Goal: Task Accomplishment & Management: Complete application form

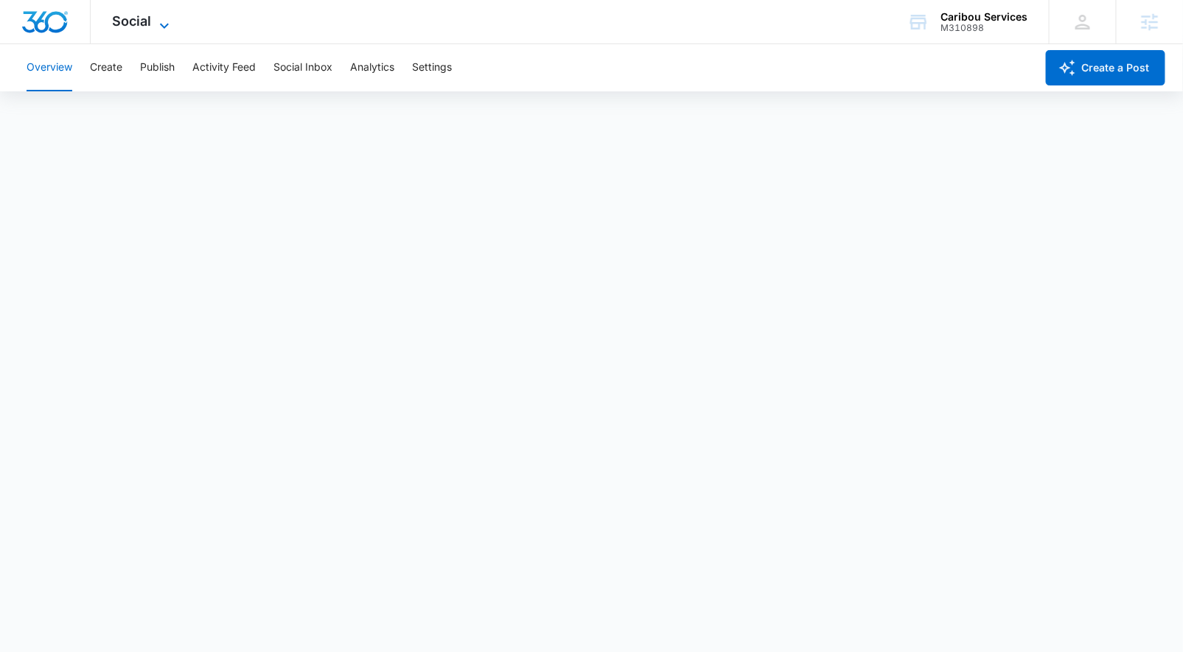
click at [141, 12] on div "Social Apps Reputation Forms CRM Email Social Payments POS Content Ads Intellig…" at bounding box center [143, 21] width 105 height 43
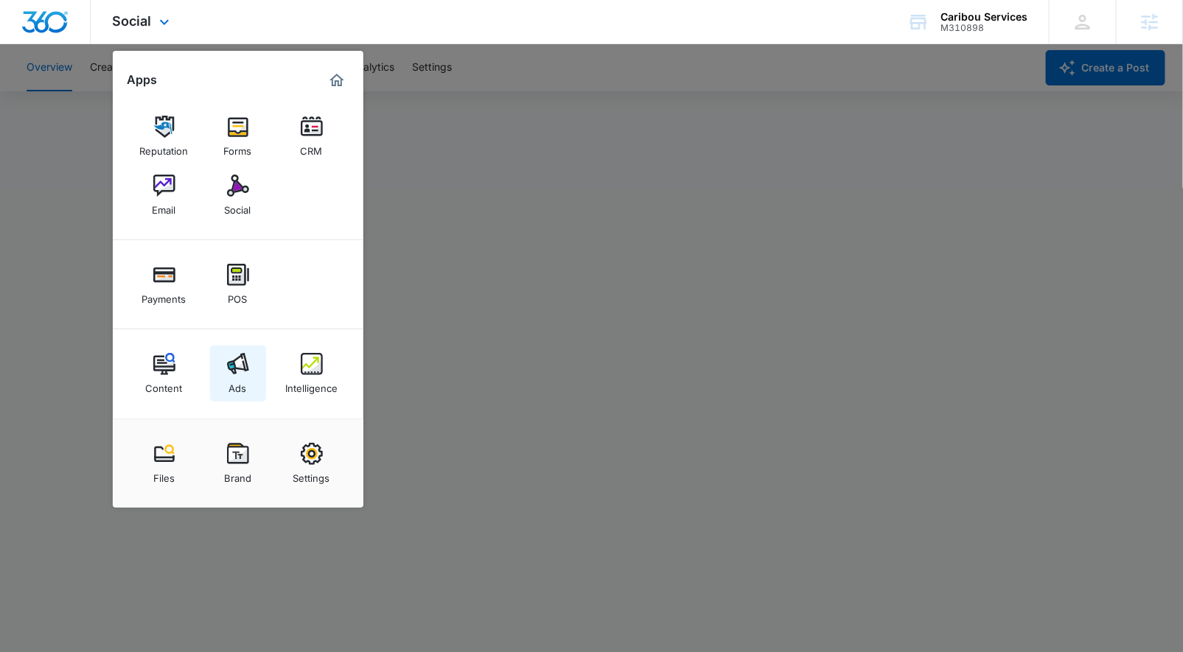
click at [252, 365] on link "Ads" at bounding box center [238, 374] width 56 height 56
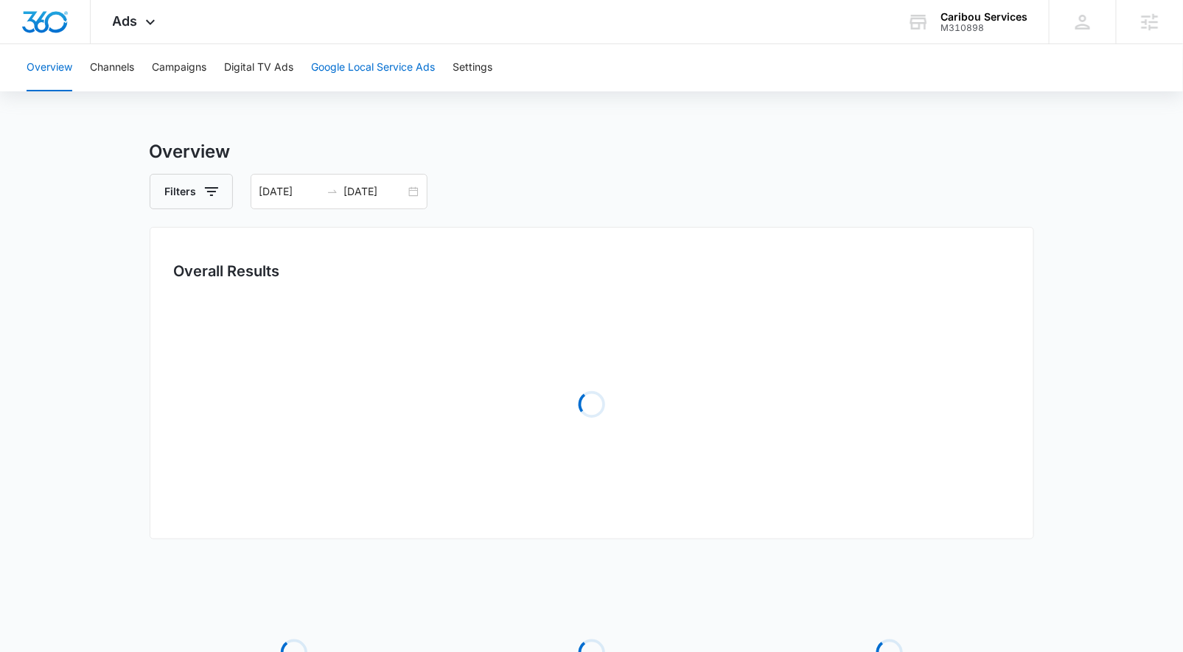
click at [339, 65] on button "Google Local Service Ads" at bounding box center [373, 67] width 124 height 47
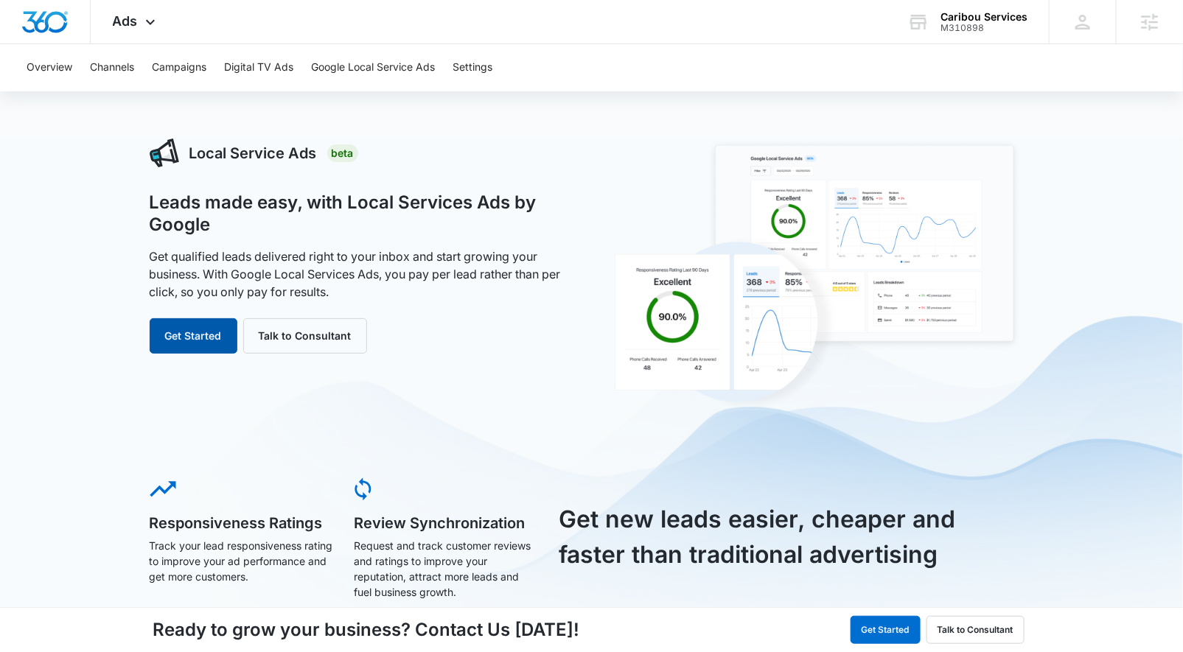
click at [167, 340] on button "Get Started" at bounding box center [194, 335] width 88 height 35
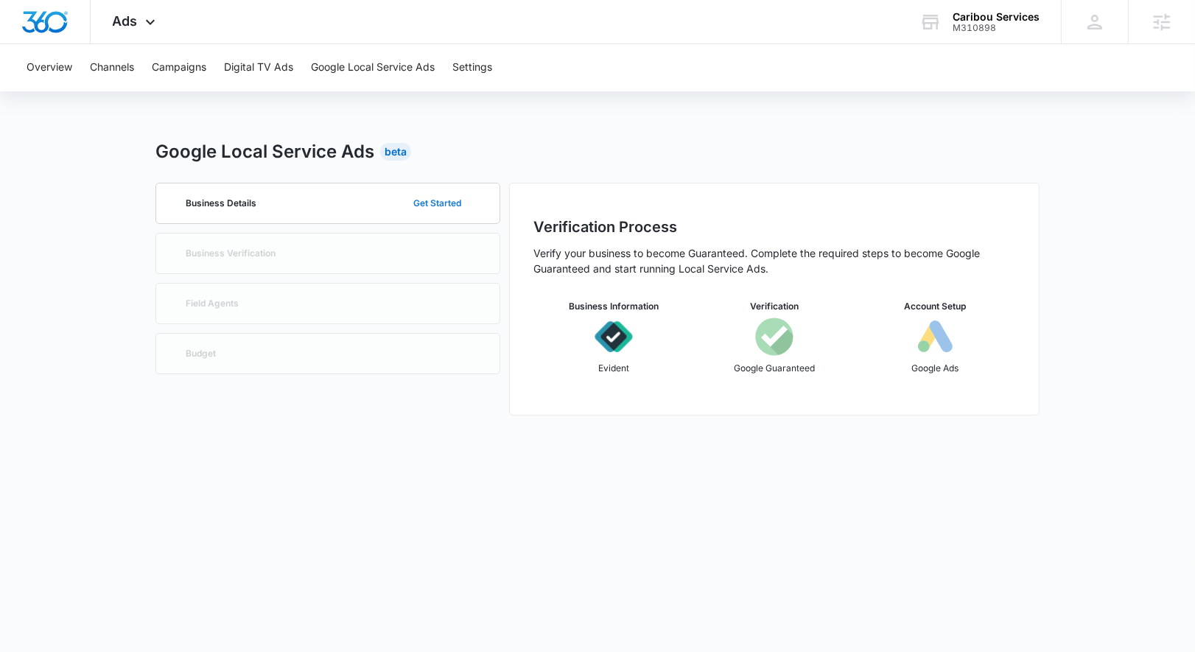
click at [431, 208] on button "Get Started" at bounding box center [437, 203] width 77 height 35
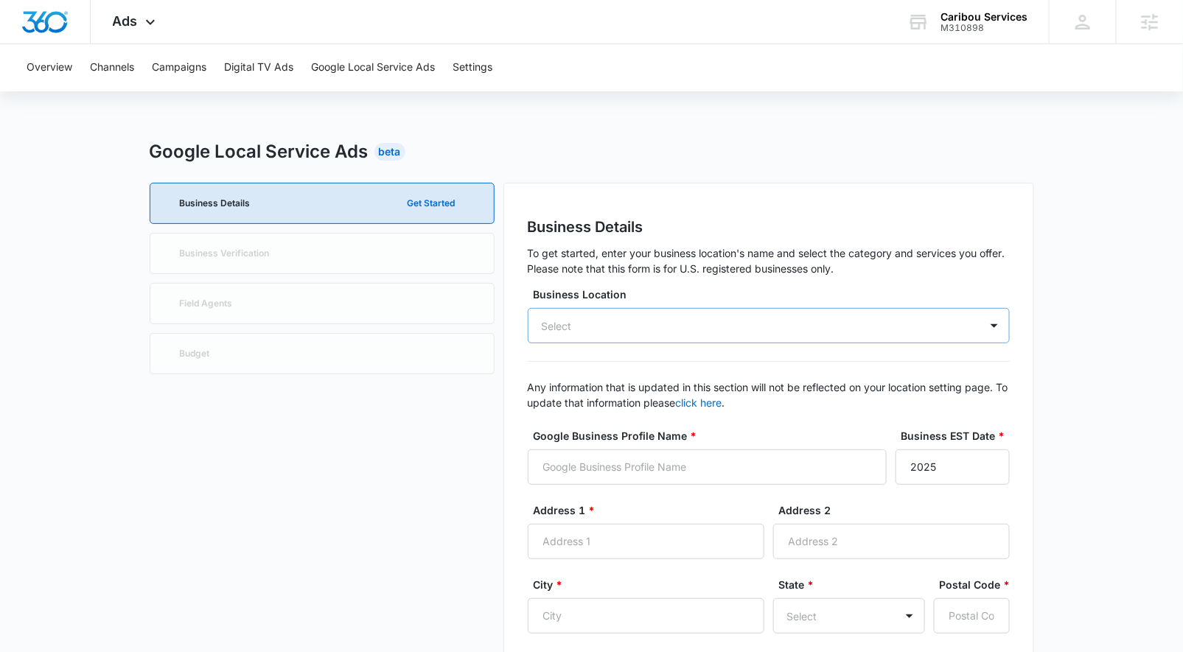
click at [590, 334] on div "Select" at bounding box center [769, 325] width 482 height 35
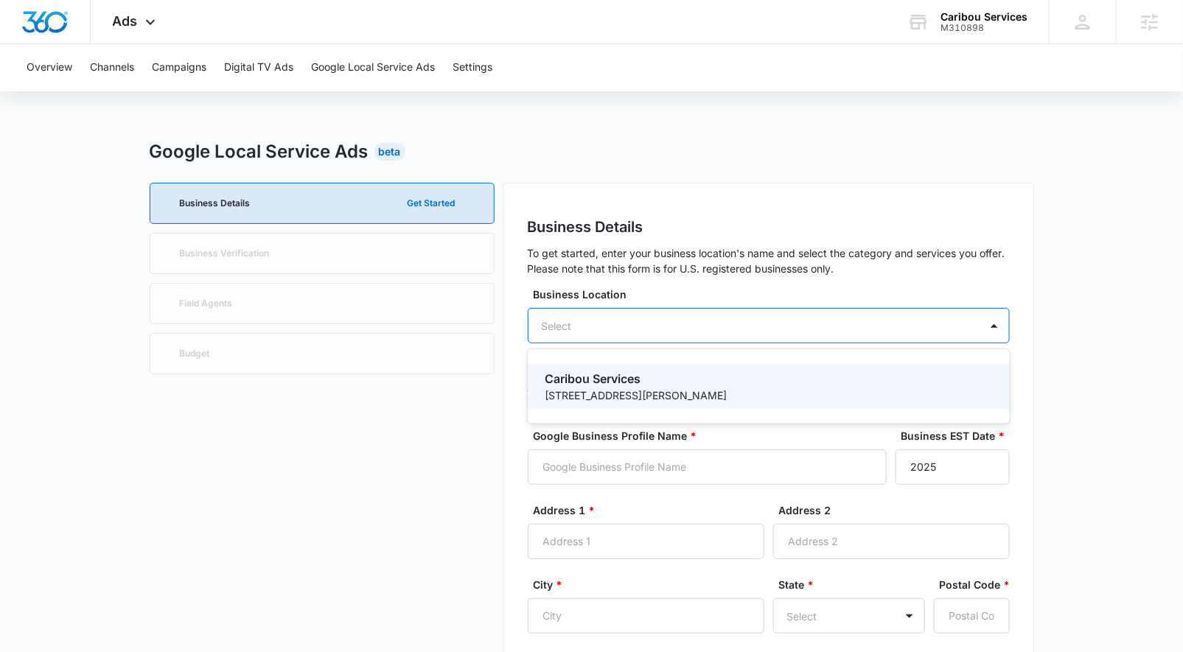
click at [601, 380] on p "Caribou Services" at bounding box center [767, 379] width 444 height 18
type input "Caribou Services"
type input "[STREET_ADDRESS][PERSON_NAME]"
type input "Muskegon"
type input "49444"
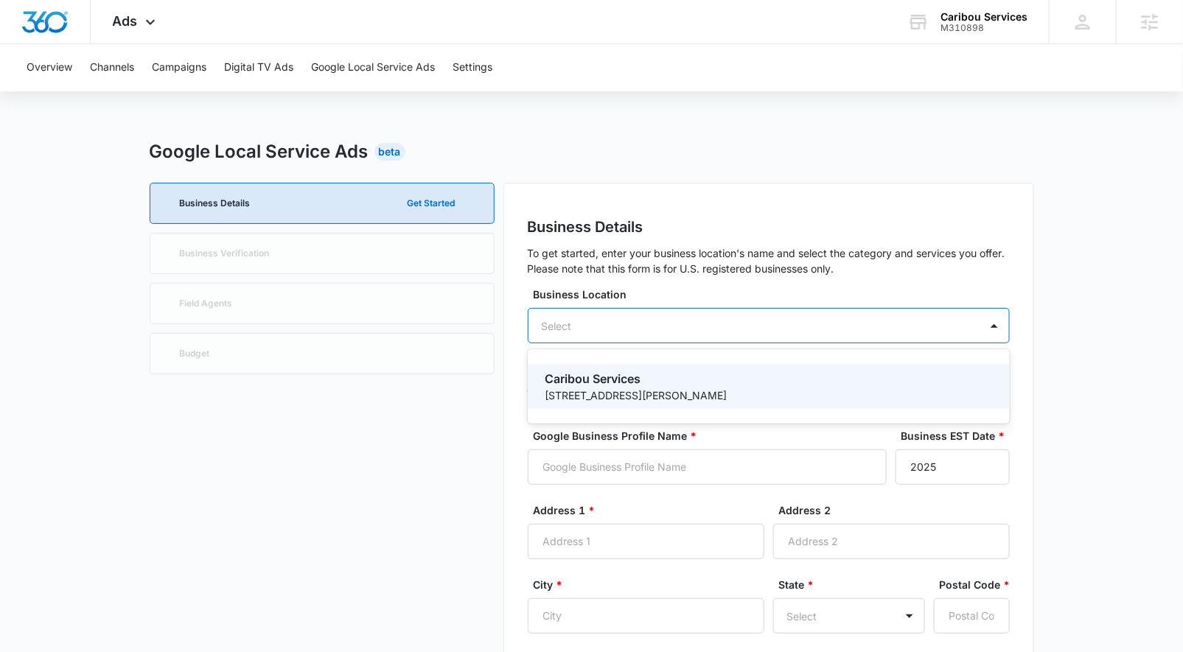
type input "2318656918"
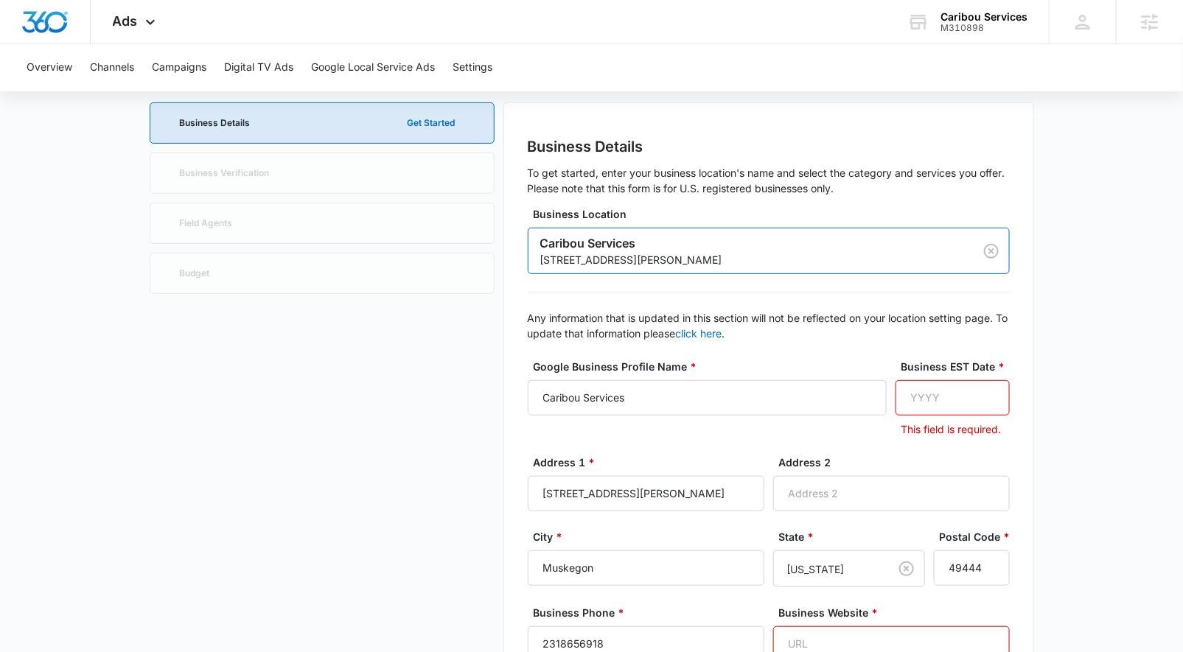
scroll to position [150, 0]
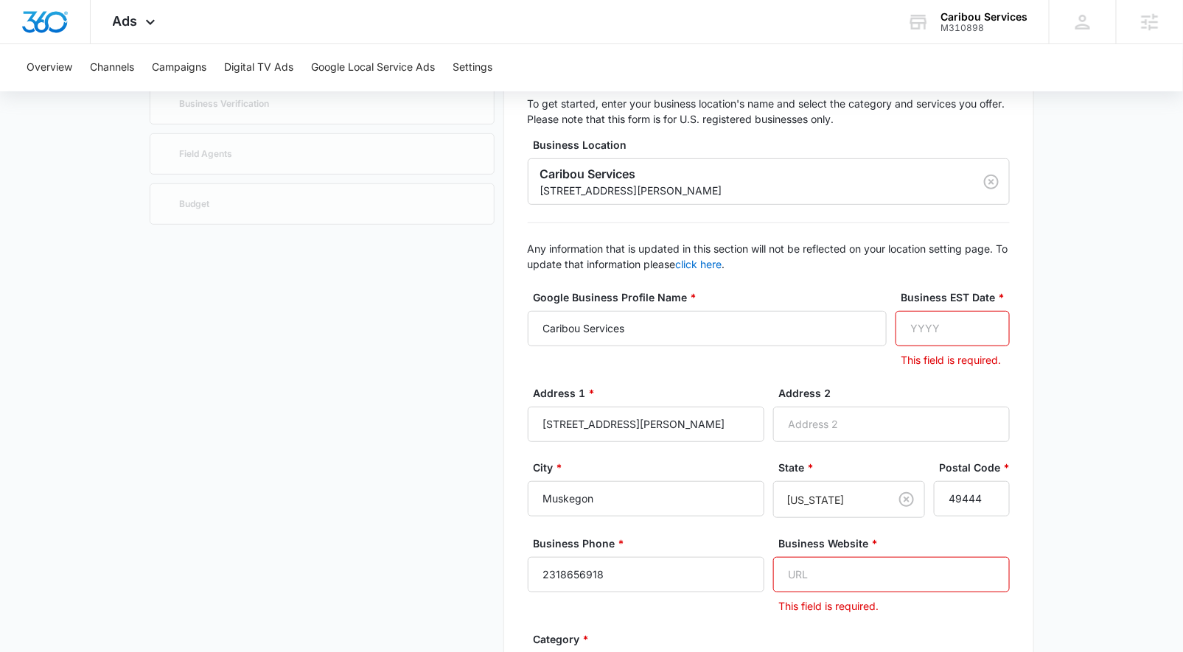
click at [910, 317] on input "Business EST Date *" at bounding box center [952, 328] width 114 height 35
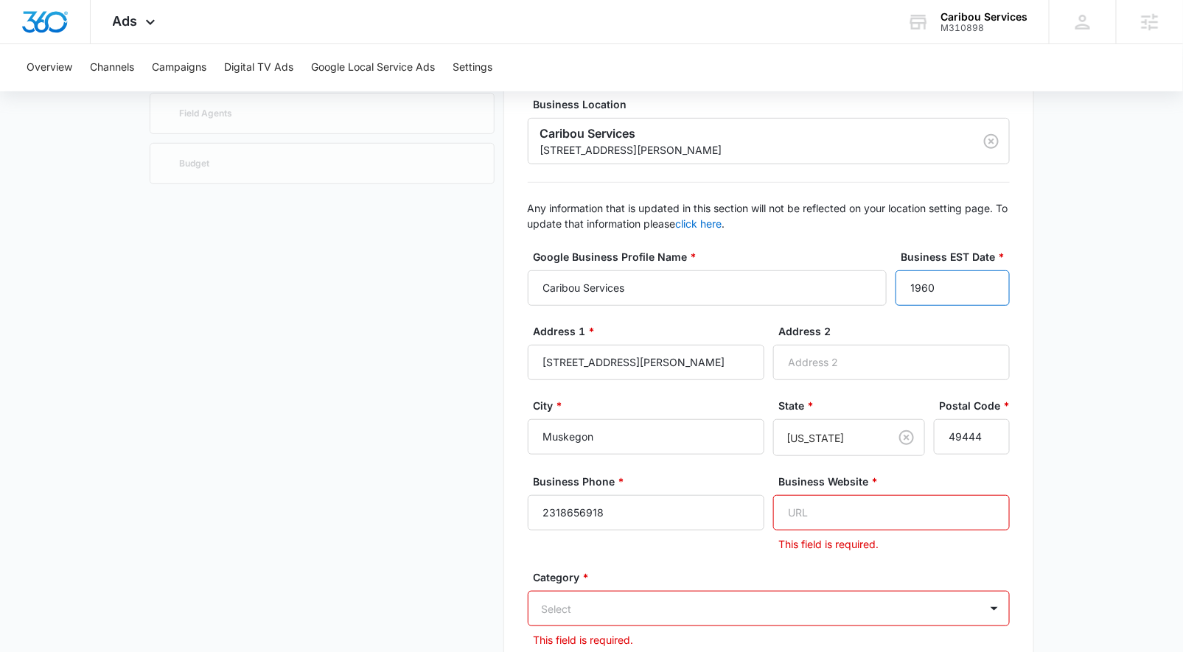
scroll to position [231, 0]
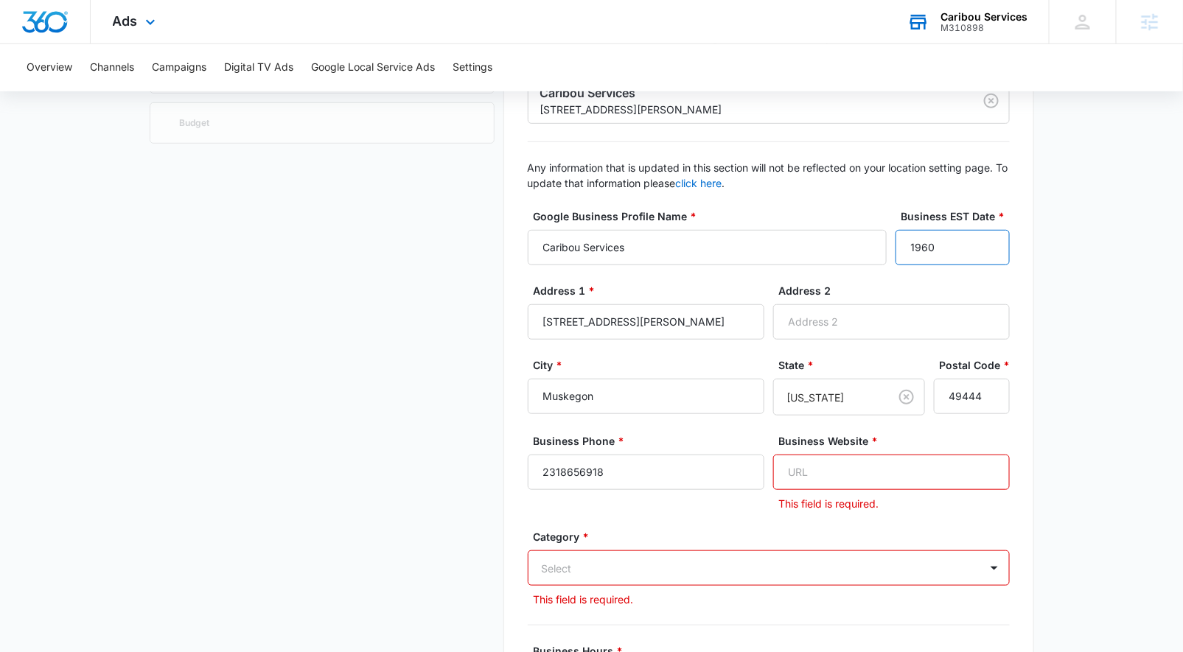
type input "1960"
click at [825, 472] on input "Business Website *" at bounding box center [891, 472] width 237 height 35
paste input "[URL][DOMAIN_NAME]"
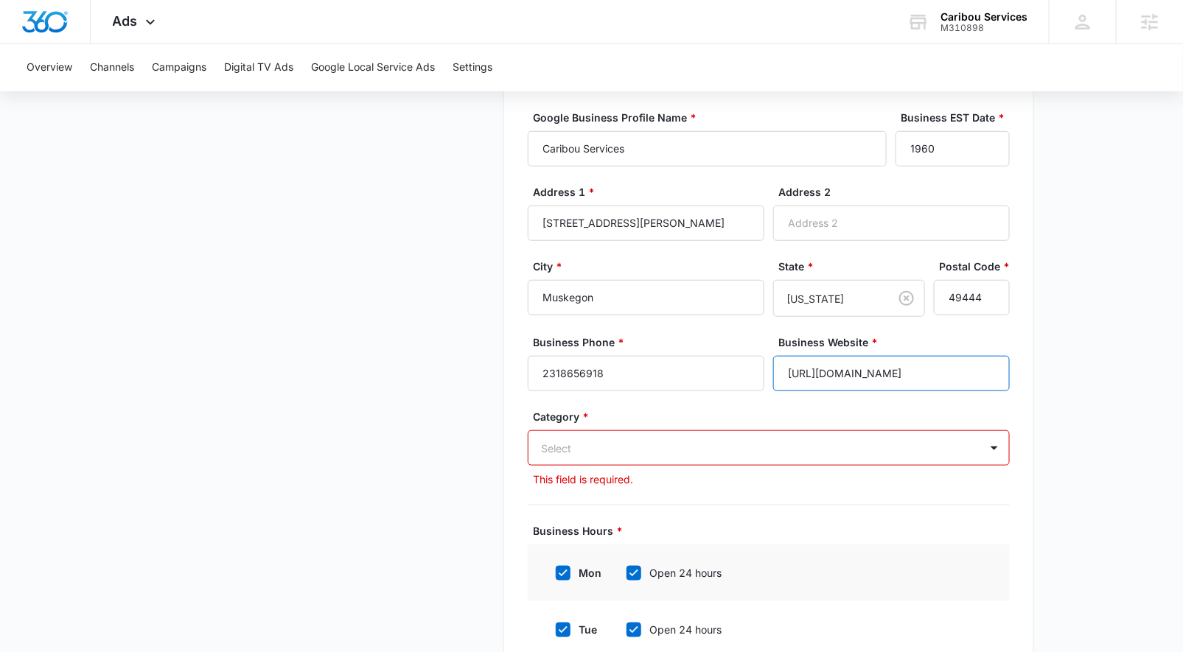
scroll to position [391, 0]
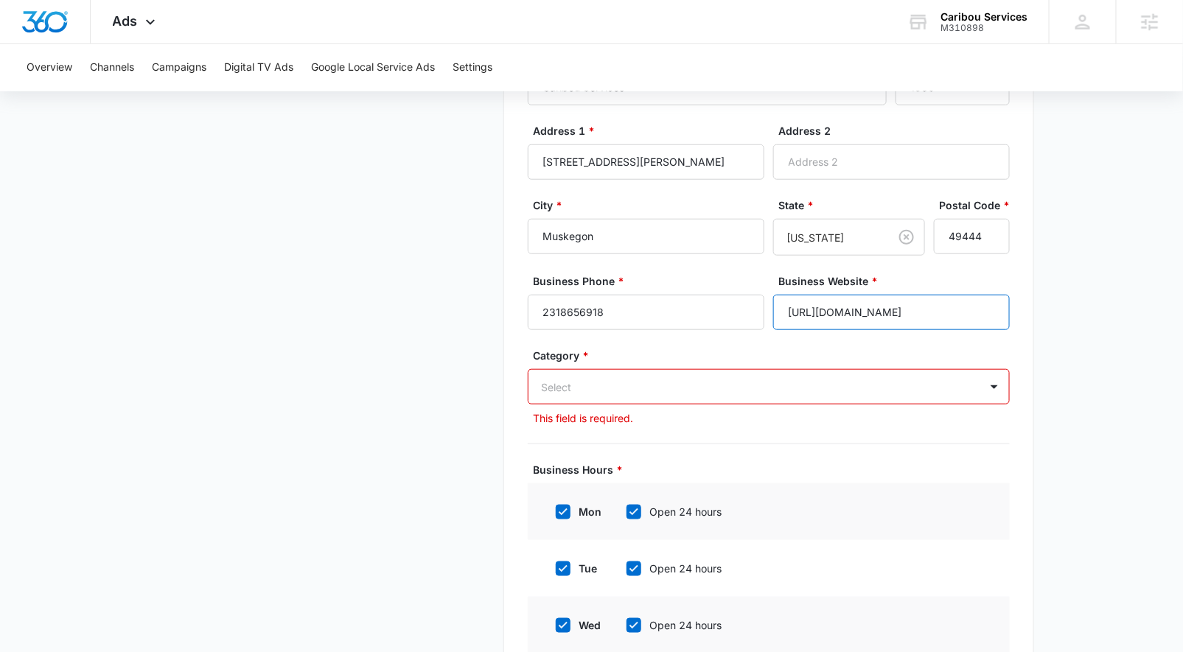
type input "[URL][DOMAIN_NAME]"
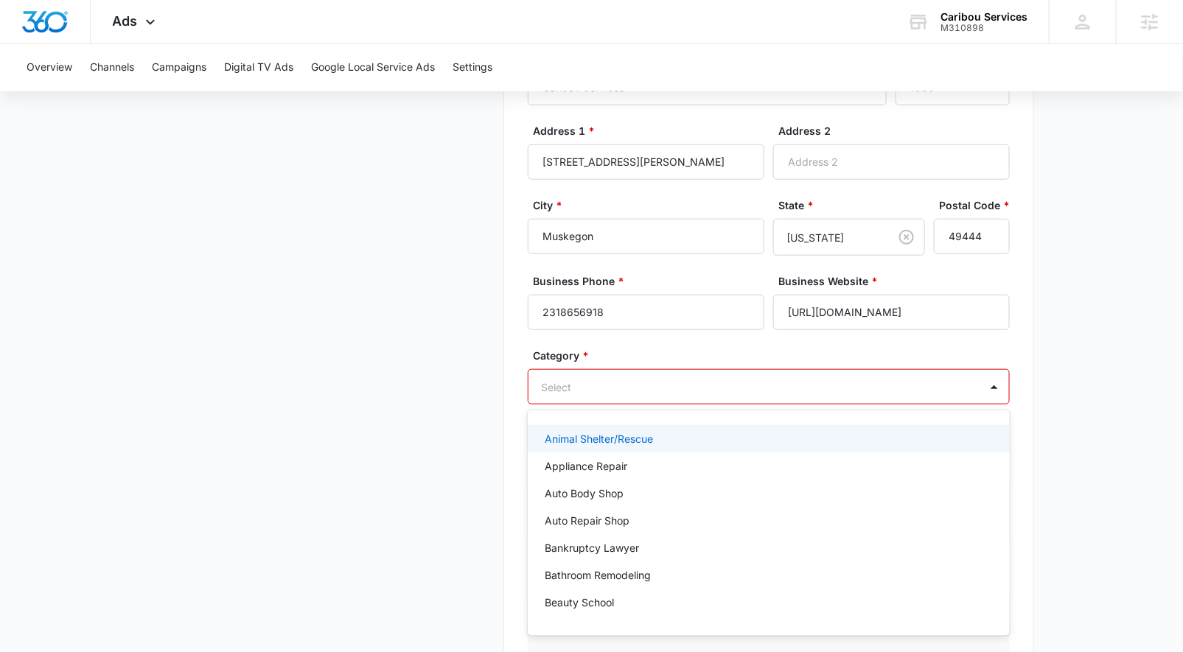
click at [593, 378] on div at bounding box center [751, 387] width 419 height 18
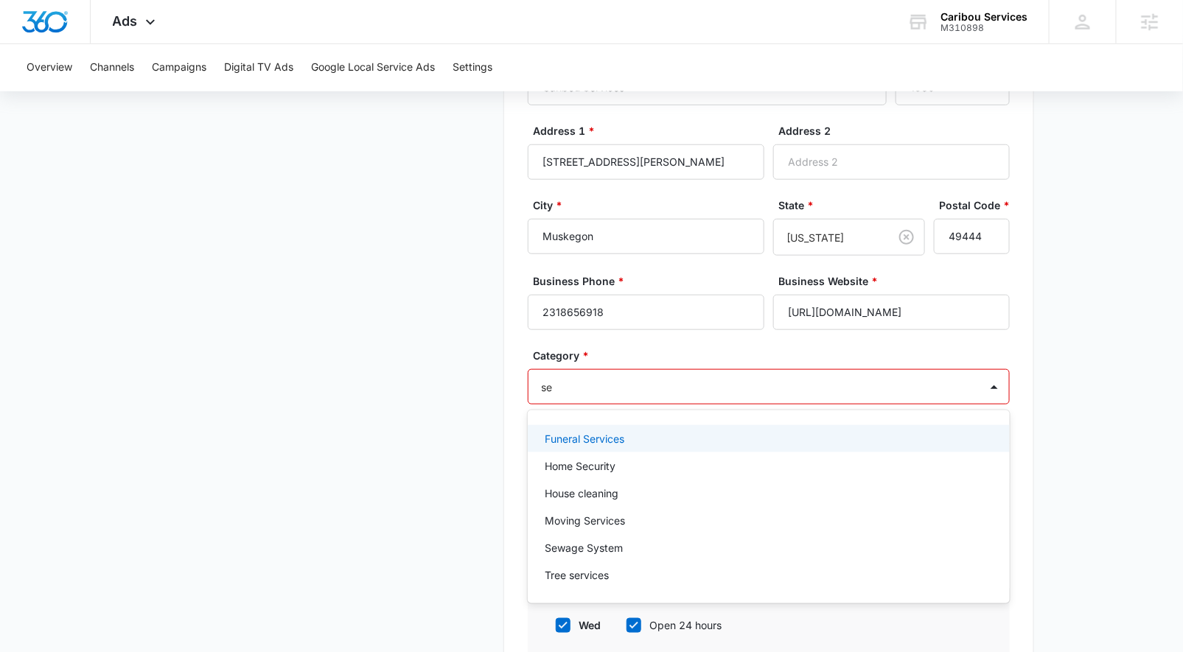
type input "s"
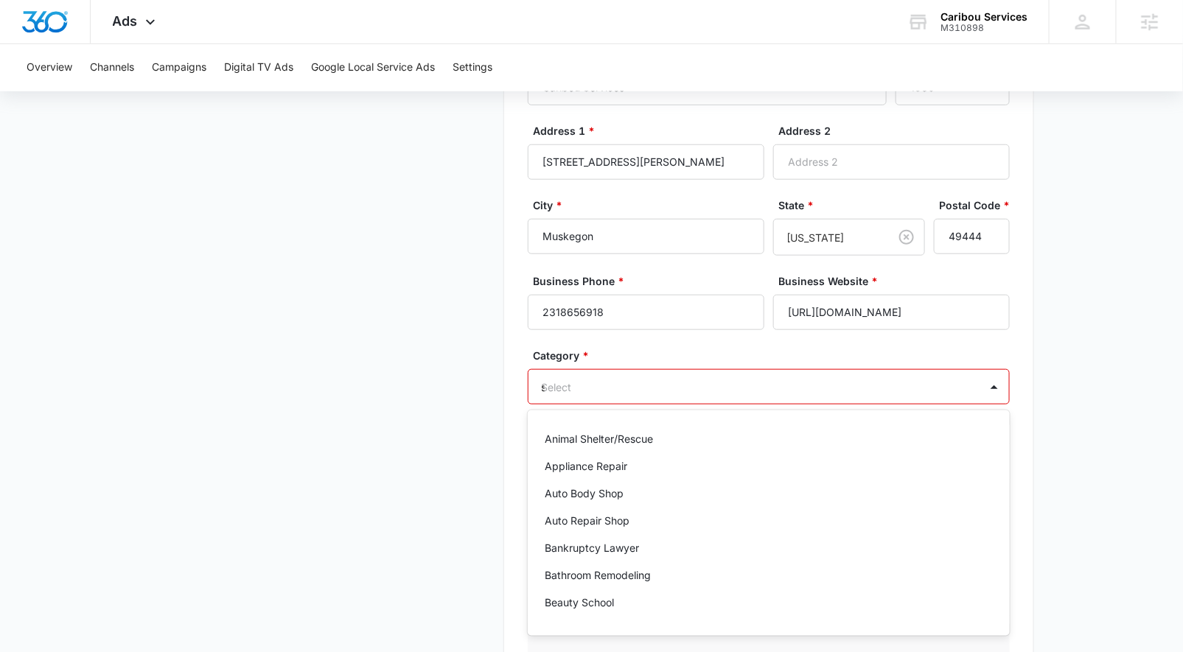
type input "se"
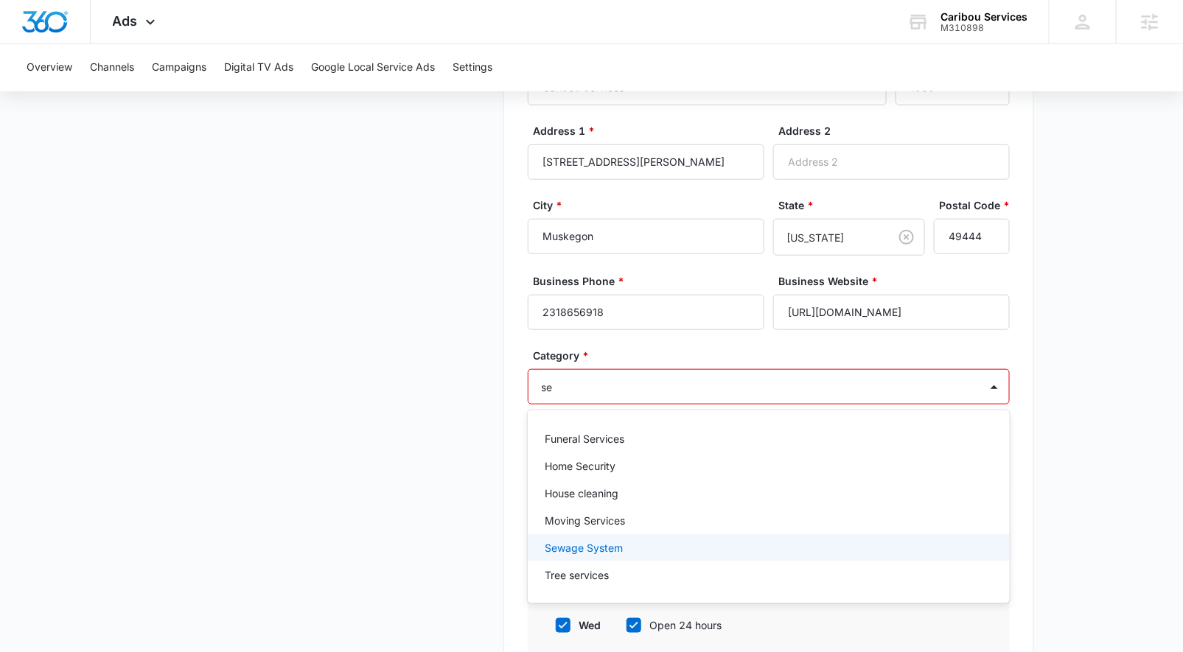
drag, startPoint x: 593, startPoint y: 550, endPoint x: 527, endPoint y: 508, distance: 78.5
click at [593, 550] on p "Sewage System" at bounding box center [584, 547] width 78 height 15
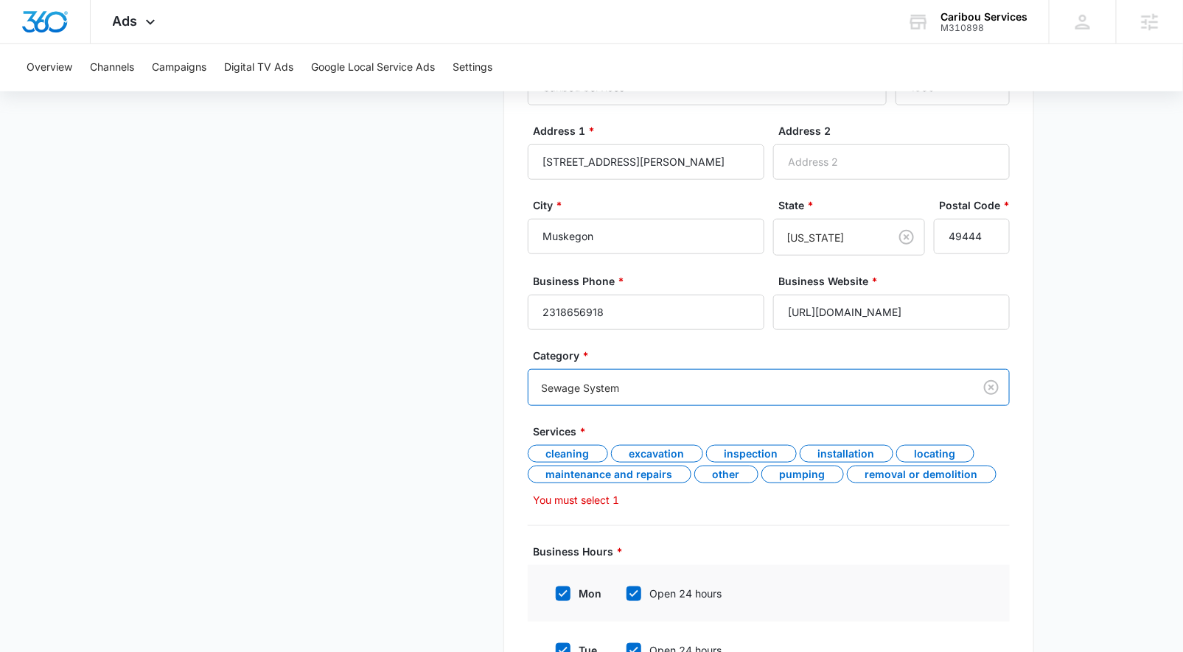
click at [464, 464] on div "Business Details Get Started Business Verification Field Agents Budget" at bounding box center [322, 398] width 345 height 1212
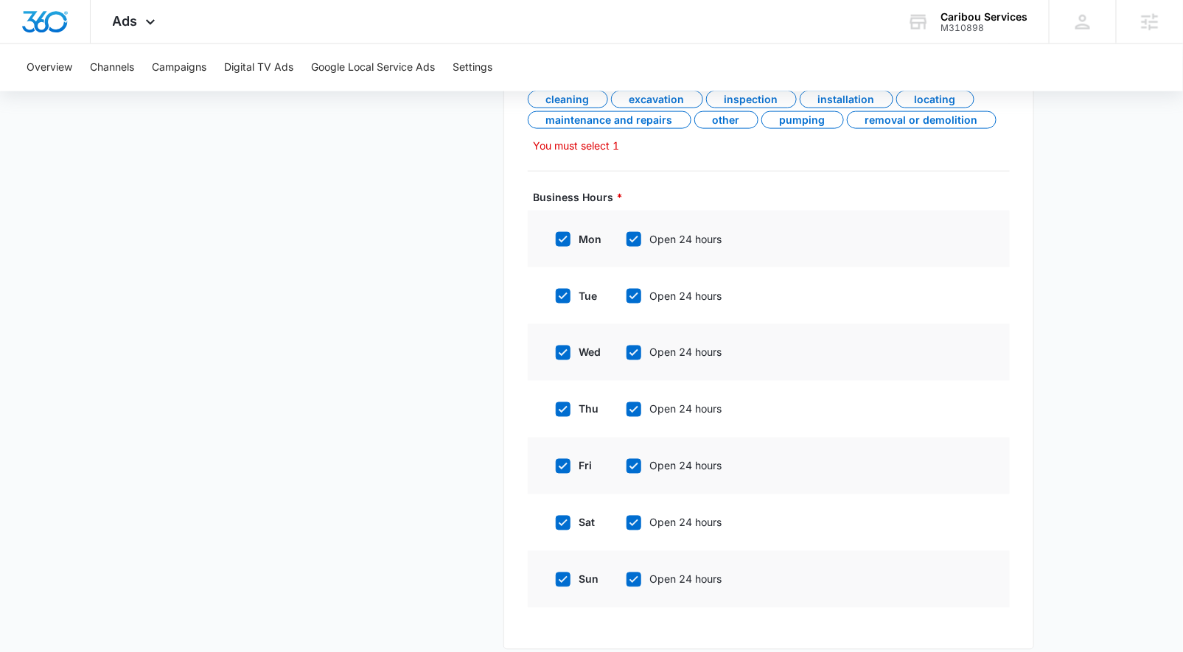
scroll to position [756, 0]
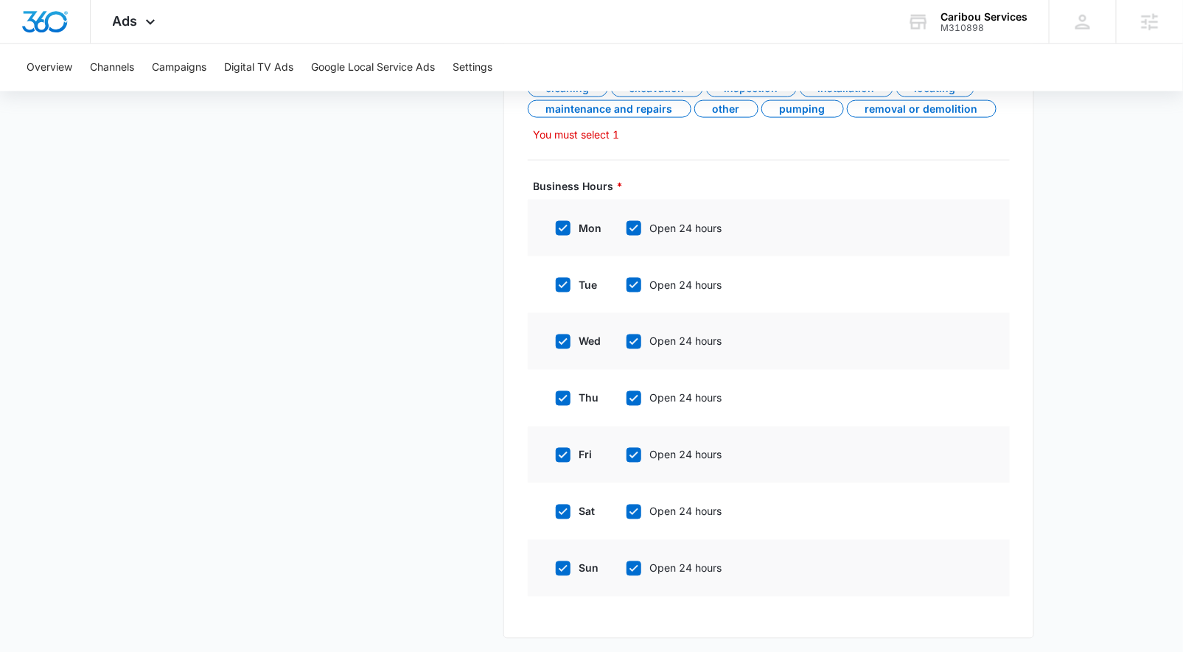
drag, startPoint x: 564, startPoint y: 566, endPoint x: 567, endPoint y: 542, distance: 23.8
click at [564, 564] on icon at bounding box center [562, 568] width 13 height 13
click at [556, 564] on input "sun" at bounding box center [550, 569] width 10 height 10
checkbox input "false"
click at [564, 506] on icon at bounding box center [562, 512] width 13 height 13
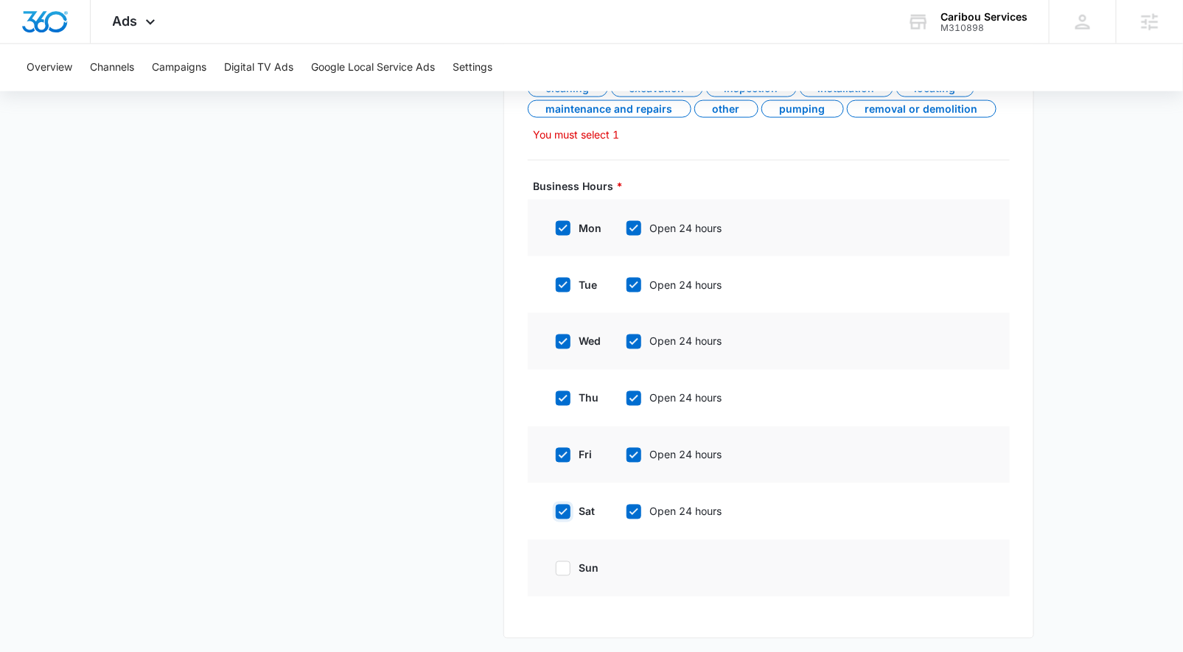
click at [556, 507] on input "sat" at bounding box center [550, 512] width 10 height 10
checkbox input "false"
click at [634, 222] on icon at bounding box center [633, 228] width 13 height 13
click at [626, 223] on input "Open 24 hours" at bounding box center [621, 228] width 10 height 10
checkbox input "false"
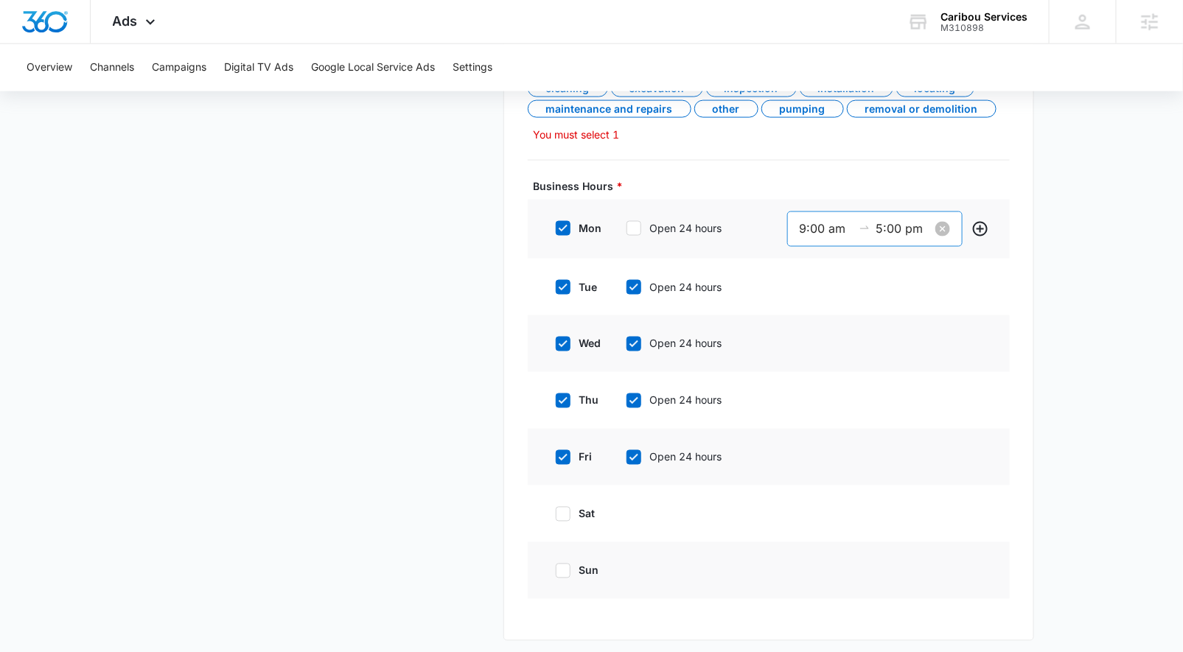
click at [804, 227] on input "9:00 am" at bounding box center [826, 229] width 53 height 18
type input "8:00 am"
click at [883, 222] on input "5:00 pm" at bounding box center [902, 229] width 53 height 18
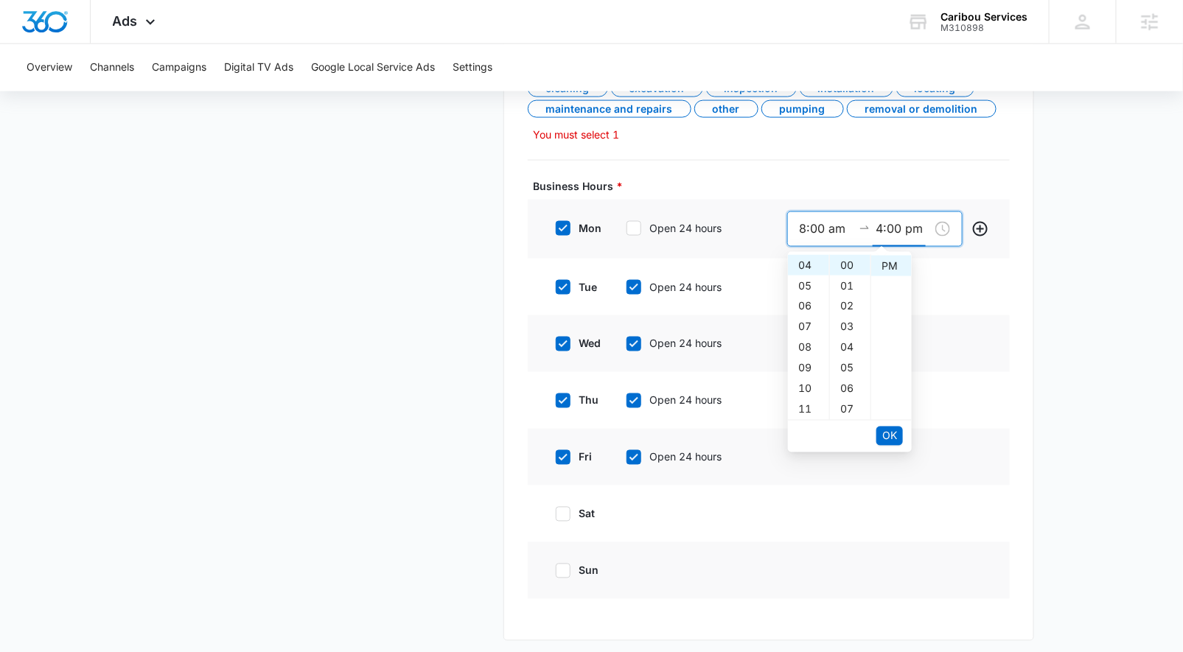
type input "4:00 pm"
type input "9:00 am"
type input "5:00 pm"
click at [629, 284] on icon at bounding box center [633, 287] width 9 height 7
click at [626, 284] on input "Open 24 hours" at bounding box center [621, 287] width 10 height 10
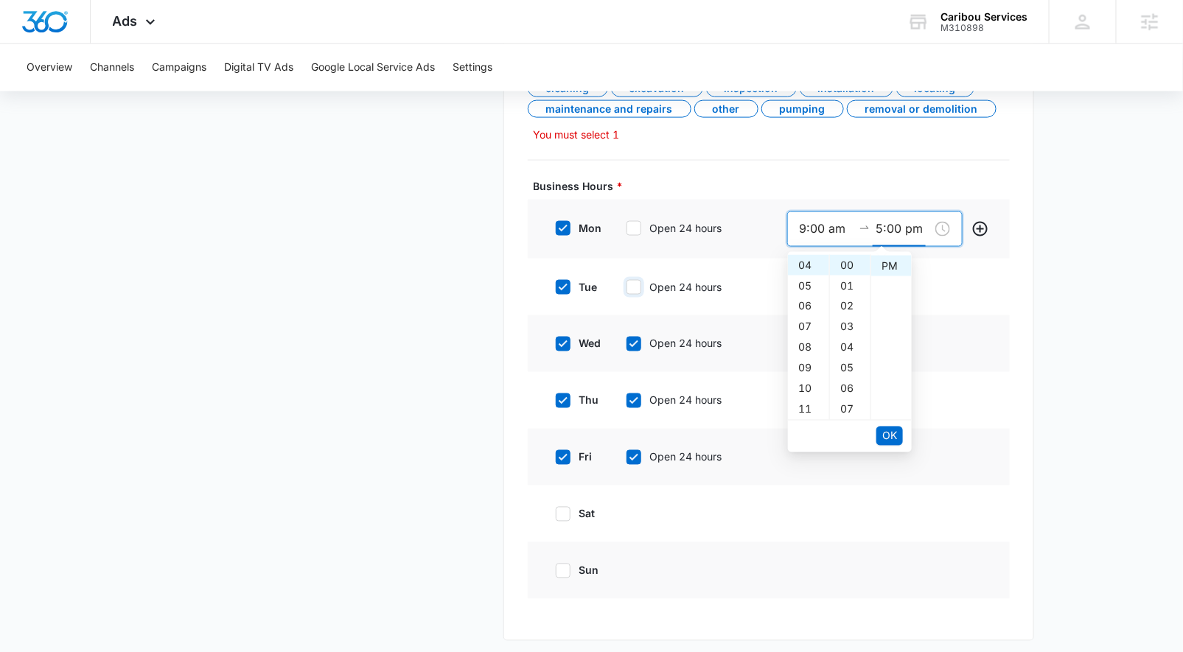
checkbox input "false"
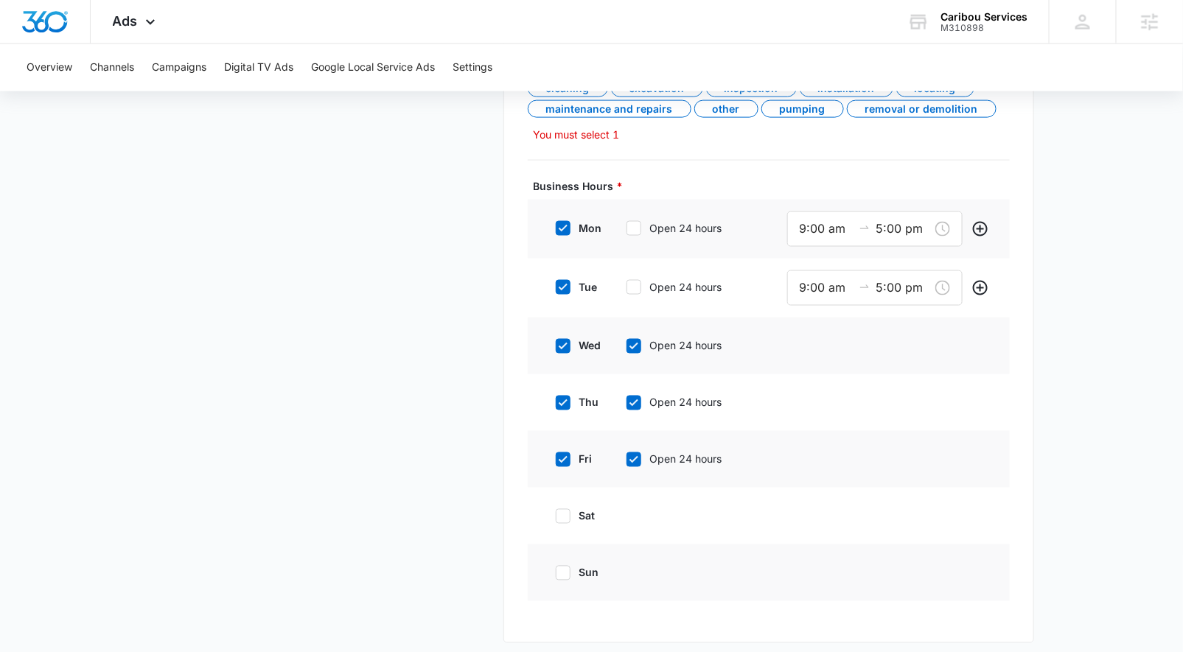
click at [632, 341] on icon at bounding box center [633, 346] width 13 height 13
click at [626, 341] on input "Open 24 hours" at bounding box center [621, 346] width 10 height 10
checkbox input "false"
click at [630, 399] on icon at bounding box center [633, 405] width 13 height 13
click at [626, 400] on input "Open 24 hours" at bounding box center [621, 405] width 10 height 10
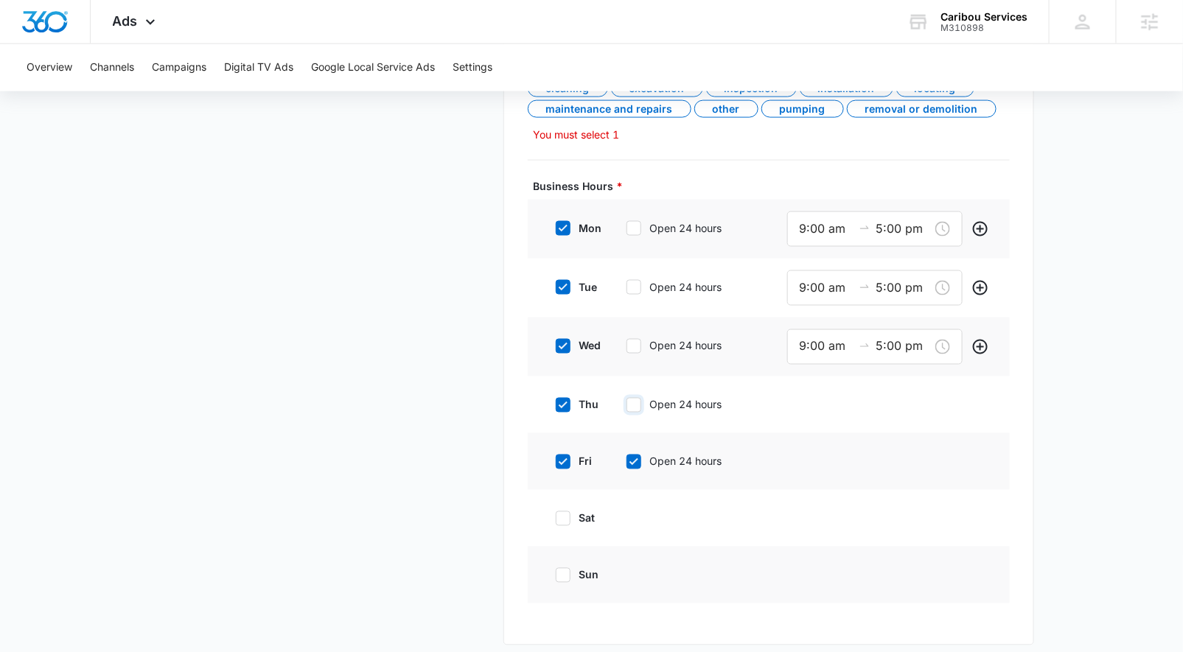
checkbox input "false"
drag, startPoint x: 634, startPoint y: 455, endPoint x: 643, endPoint y: 444, distance: 14.6
click at [634, 458] on icon at bounding box center [633, 464] width 13 height 13
click at [626, 459] on input "Open 24 hours" at bounding box center [621, 464] width 10 height 10
checkbox input "false"
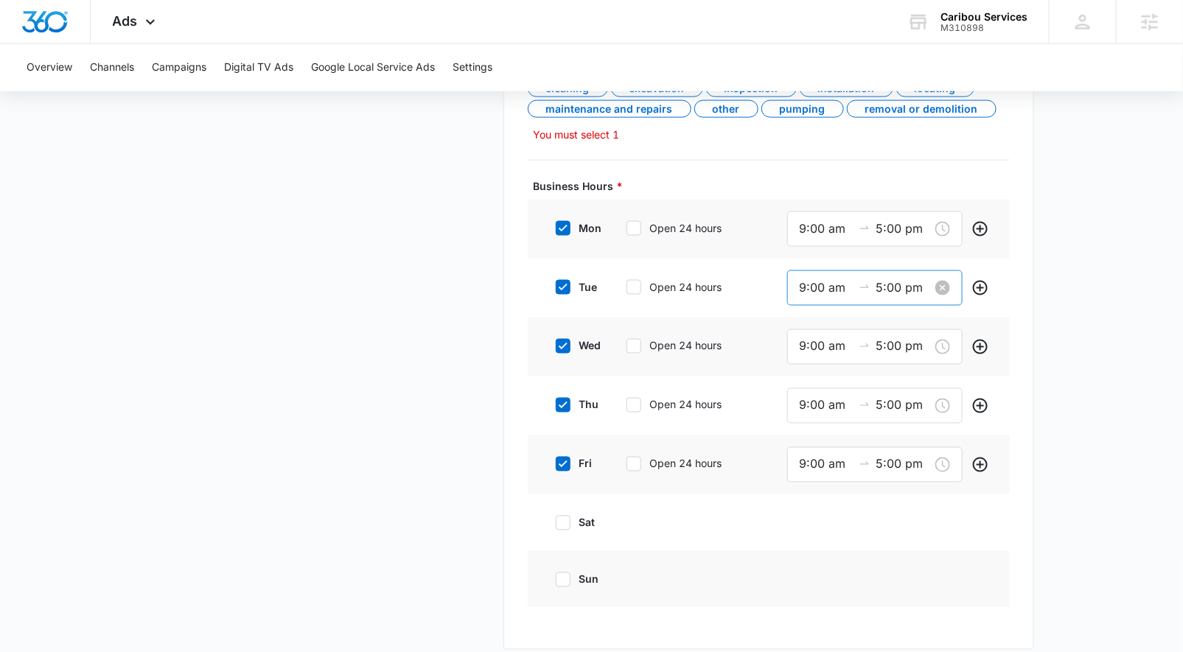
click at [805, 284] on input "9:00 am" at bounding box center [826, 288] width 53 height 18
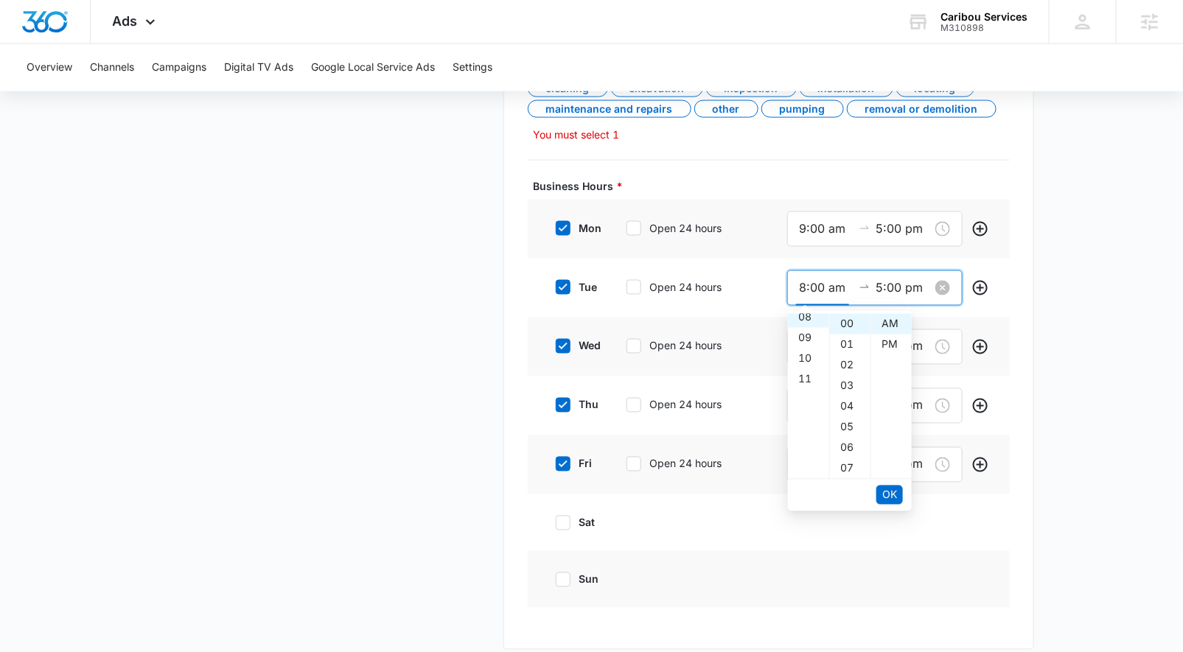
scroll to position [164, 0]
type input "9:00 am"
click at [774, 305] on div "tue Open 24 hours 9:00 am 5:00 pm" at bounding box center [769, 288] width 482 height 59
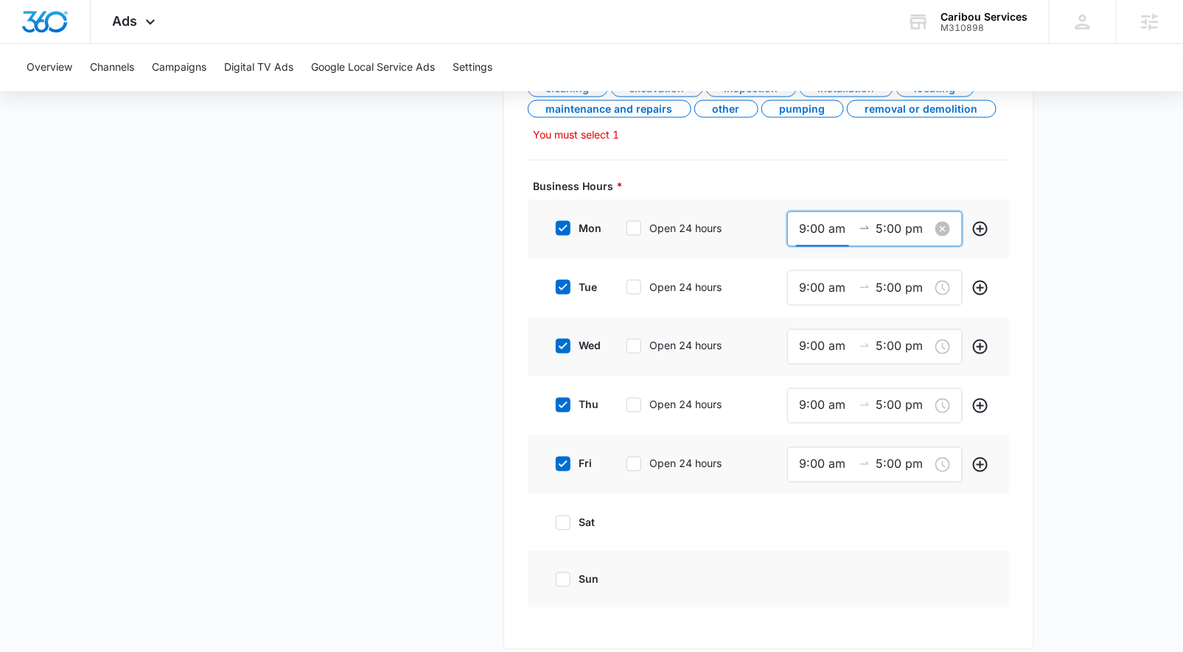
click at [803, 220] on input "9:00 am" at bounding box center [826, 229] width 53 height 18
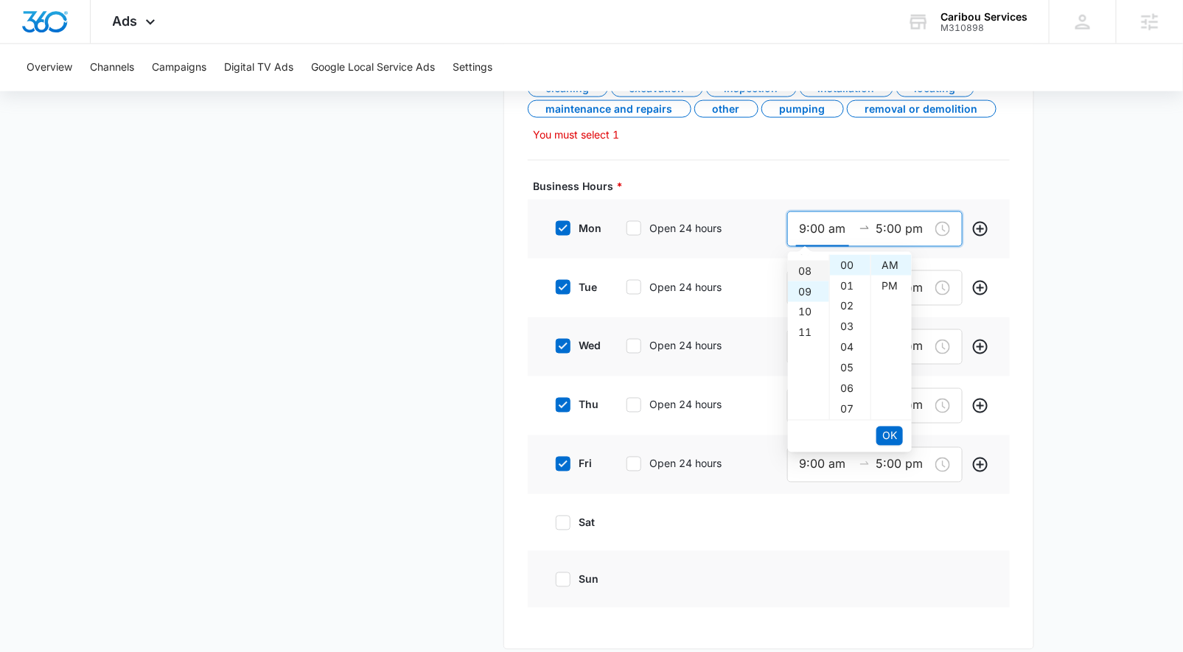
click at [801, 272] on div "08" at bounding box center [808, 271] width 41 height 21
type input "8:00 am"
click at [888, 430] on span "OK" at bounding box center [889, 436] width 15 height 16
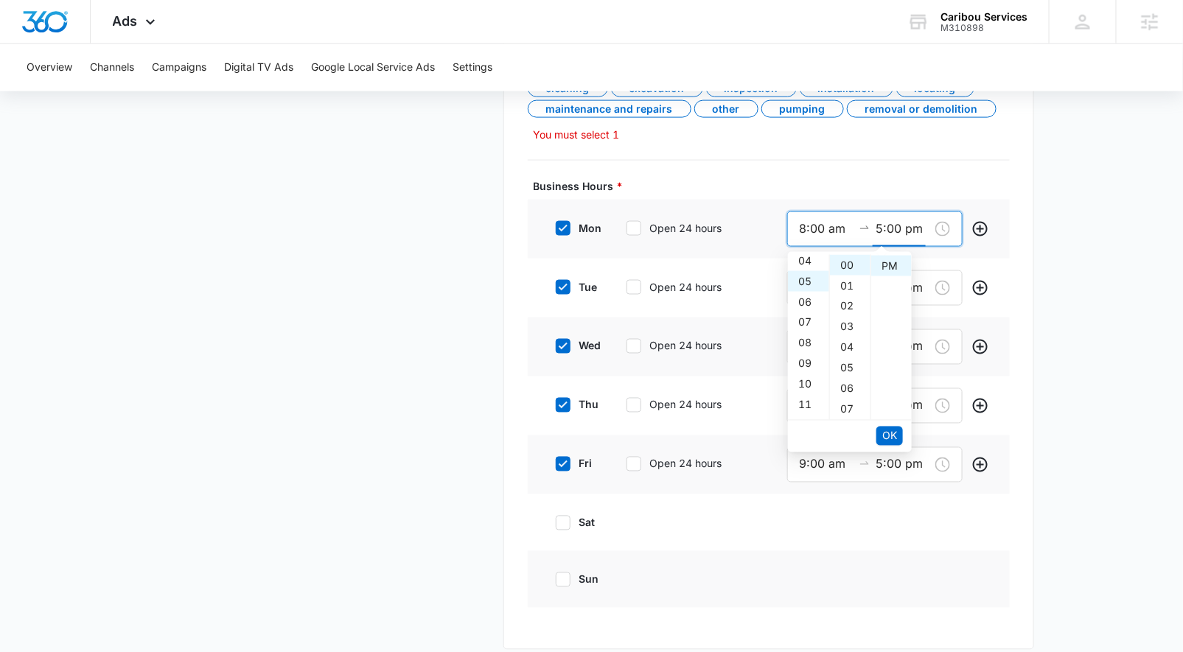
click at [806, 253] on div "12 01 02 03 04 05 06 07 08 09 10 11 00 01 02 03 04 05 06 07 08 09 10 11 12 13 1…" at bounding box center [850, 336] width 124 height 168
click at [805, 259] on div "04" at bounding box center [808, 261] width 41 height 21
type input "4:00 pm"
click at [894, 437] on span "OK" at bounding box center [889, 436] width 15 height 16
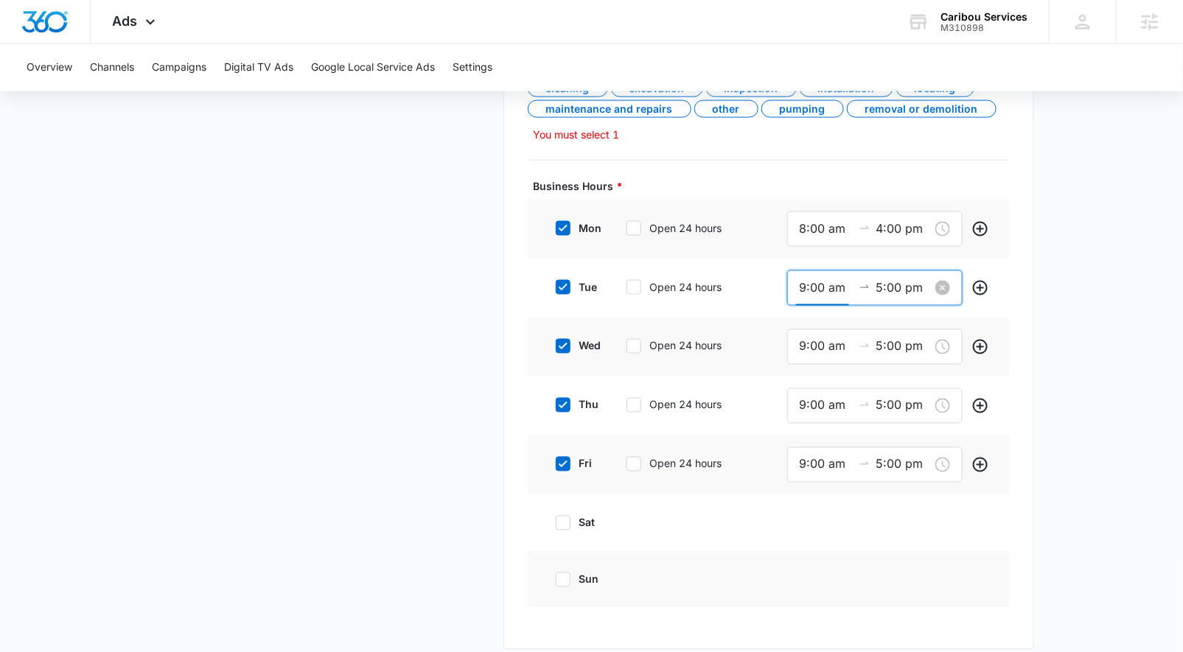
click at [802, 281] on input "9:00 am" at bounding box center [826, 288] width 53 height 18
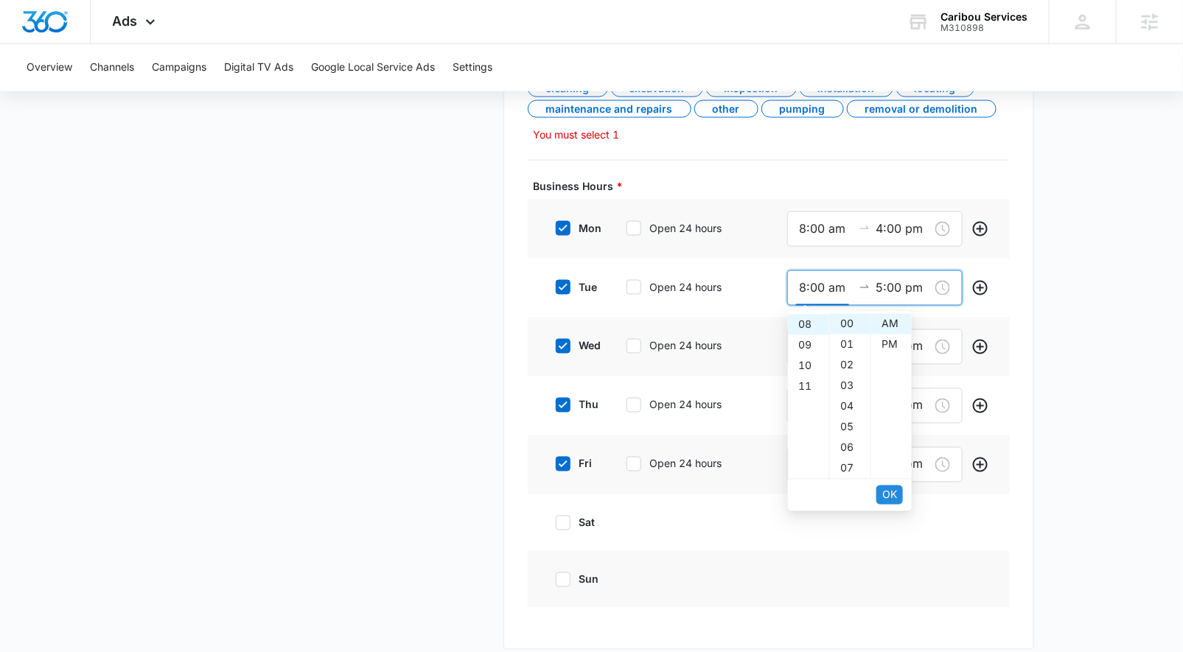
click at [886, 493] on span "OK" at bounding box center [889, 495] width 15 height 16
type input "8:00 am"
click at [882, 280] on input "5:00 pm" at bounding box center [902, 288] width 53 height 18
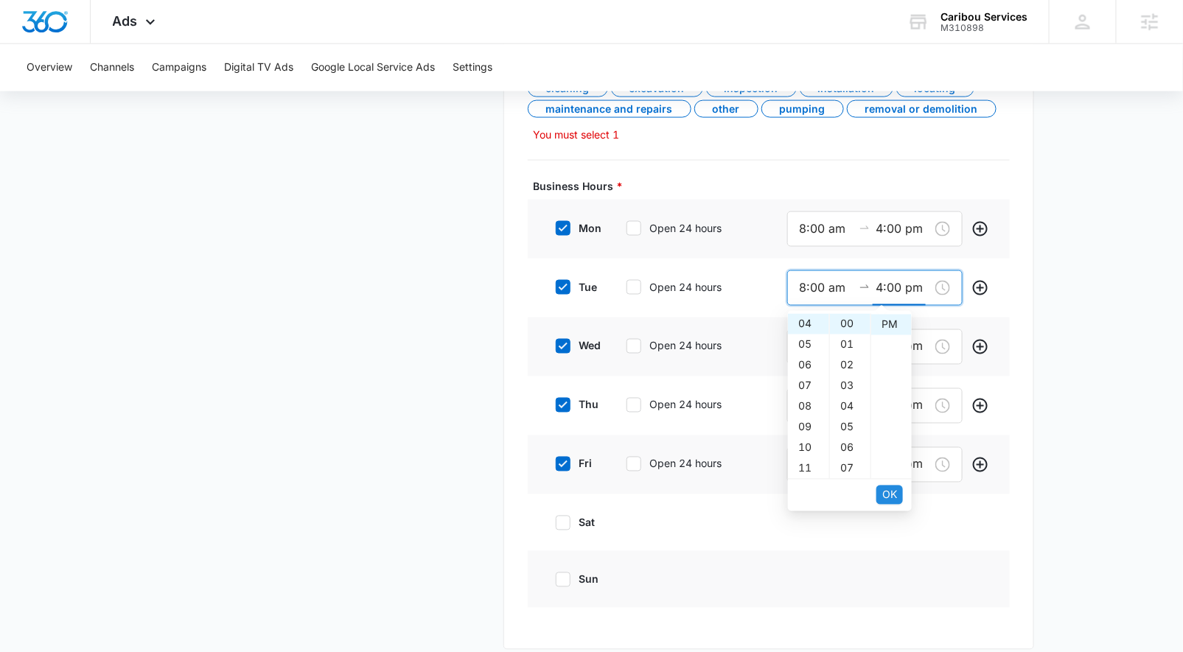
click at [884, 500] on span "OK" at bounding box center [889, 495] width 15 height 16
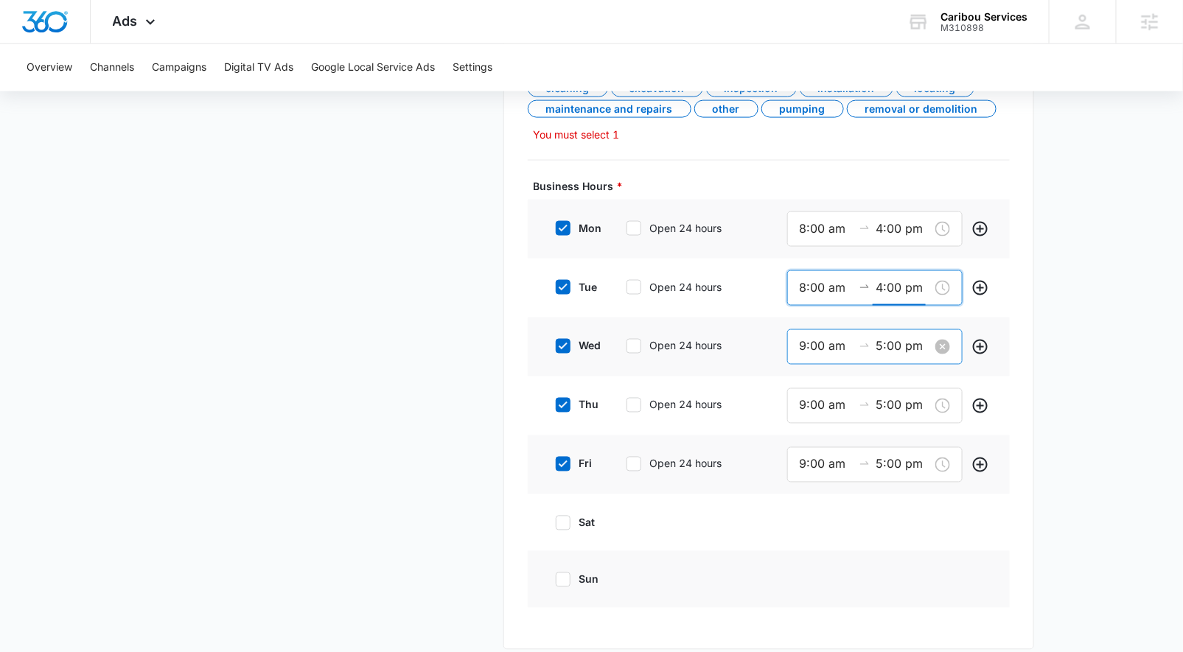
type input "4:00 pm"
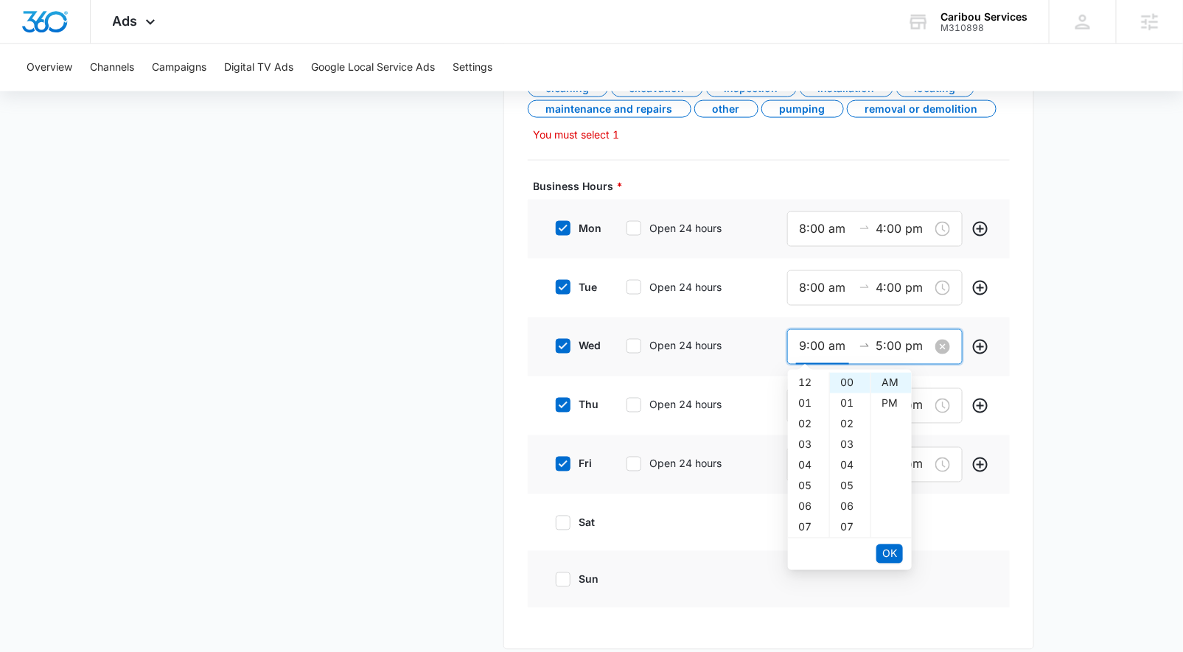
click at [803, 341] on input "9:00 am" at bounding box center [826, 347] width 53 height 18
click at [889, 555] on span "OK" at bounding box center [889, 554] width 15 height 16
type input "8:00 am"
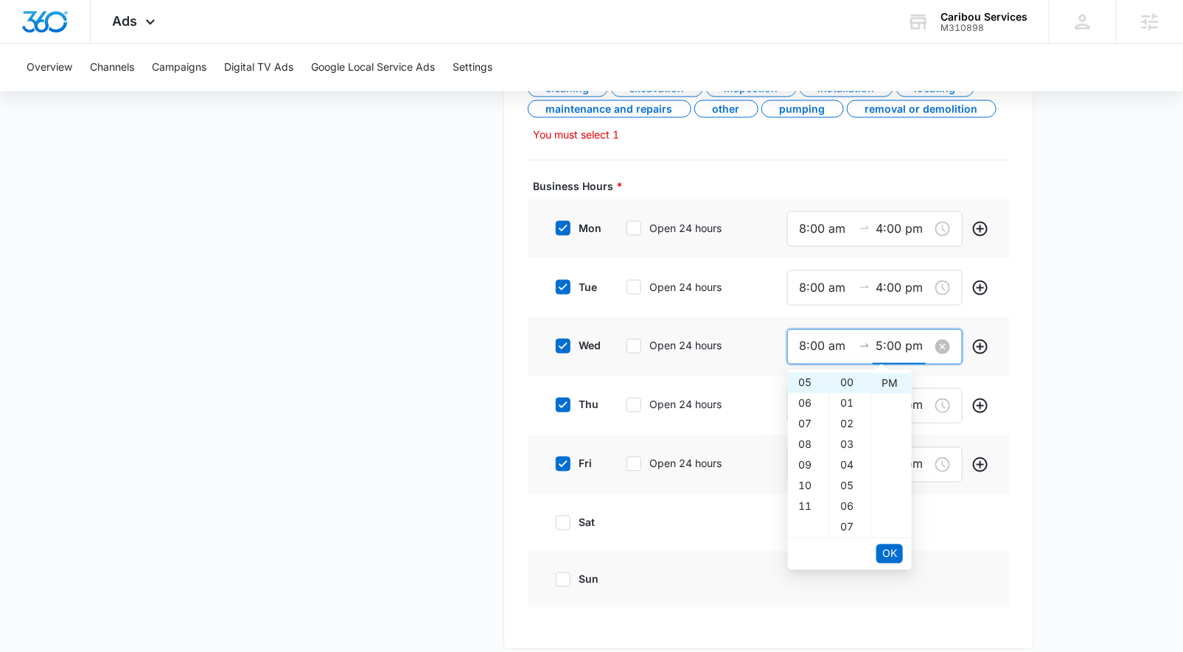
click at [881, 338] on input "5:00 pm" at bounding box center [902, 347] width 53 height 18
click at [890, 556] on span "OK" at bounding box center [889, 554] width 15 height 16
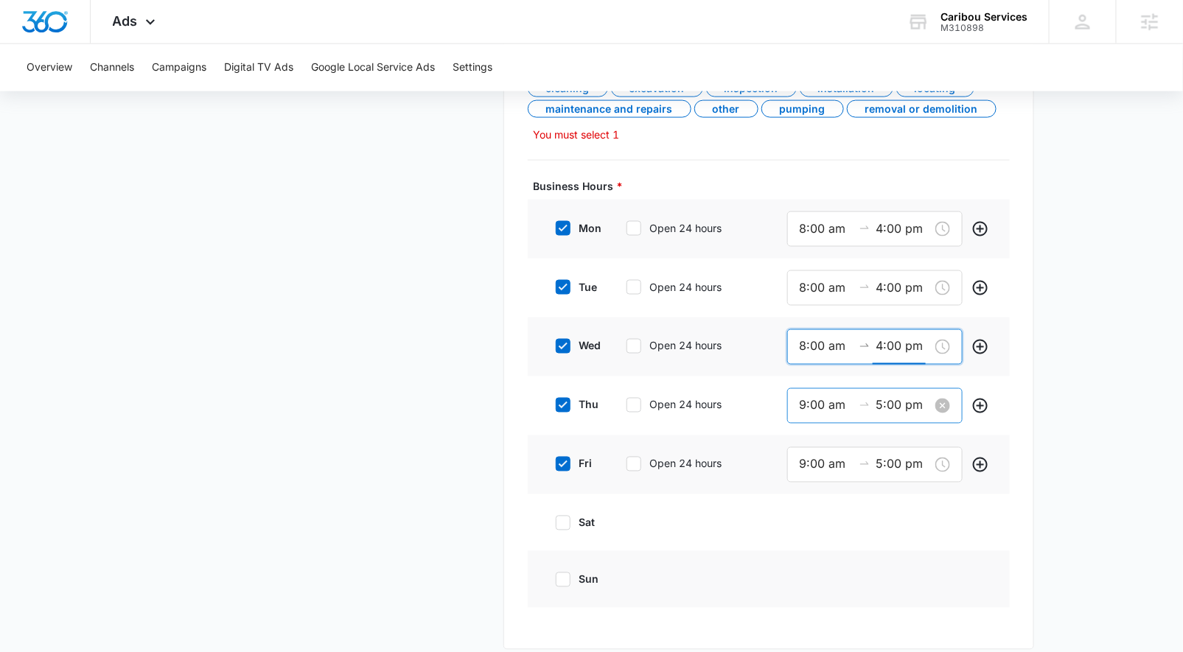
type input "4:00 pm"
click at [802, 401] on input "9:00 am" at bounding box center [826, 405] width 53 height 18
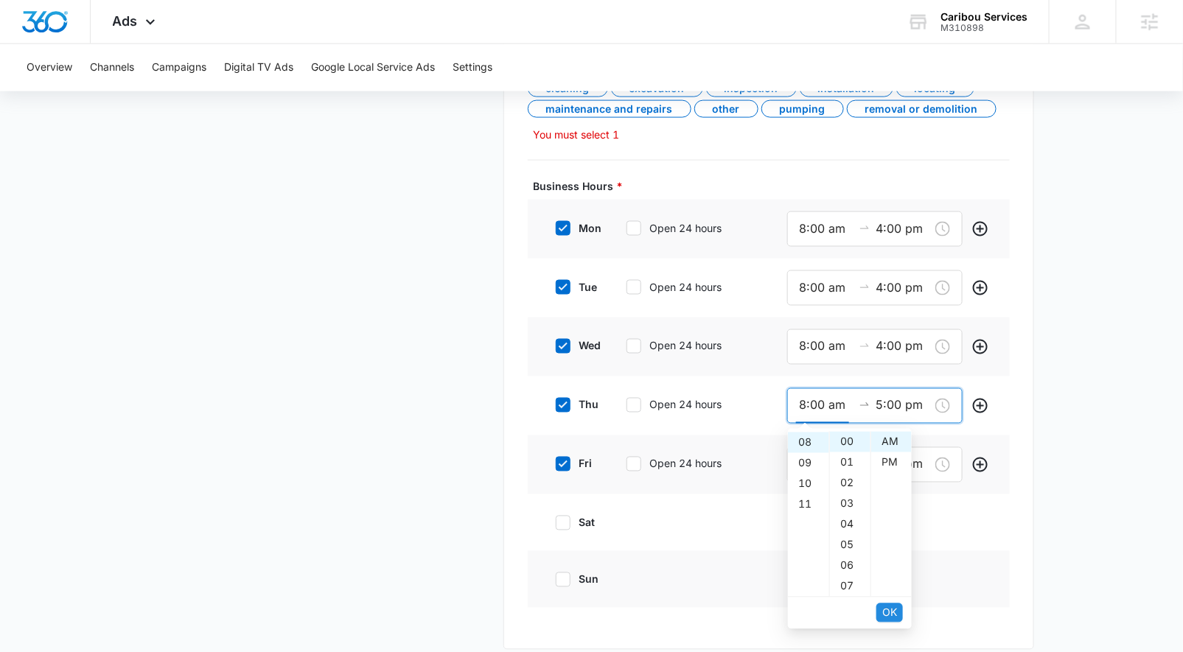
click at [881, 615] on button "OK" at bounding box center [889, 613] width 27 height 19
type input "8:00 am"
click at [880, 399] on input "5:00 pm" at bounding box center [902, 405] width 53 height 18
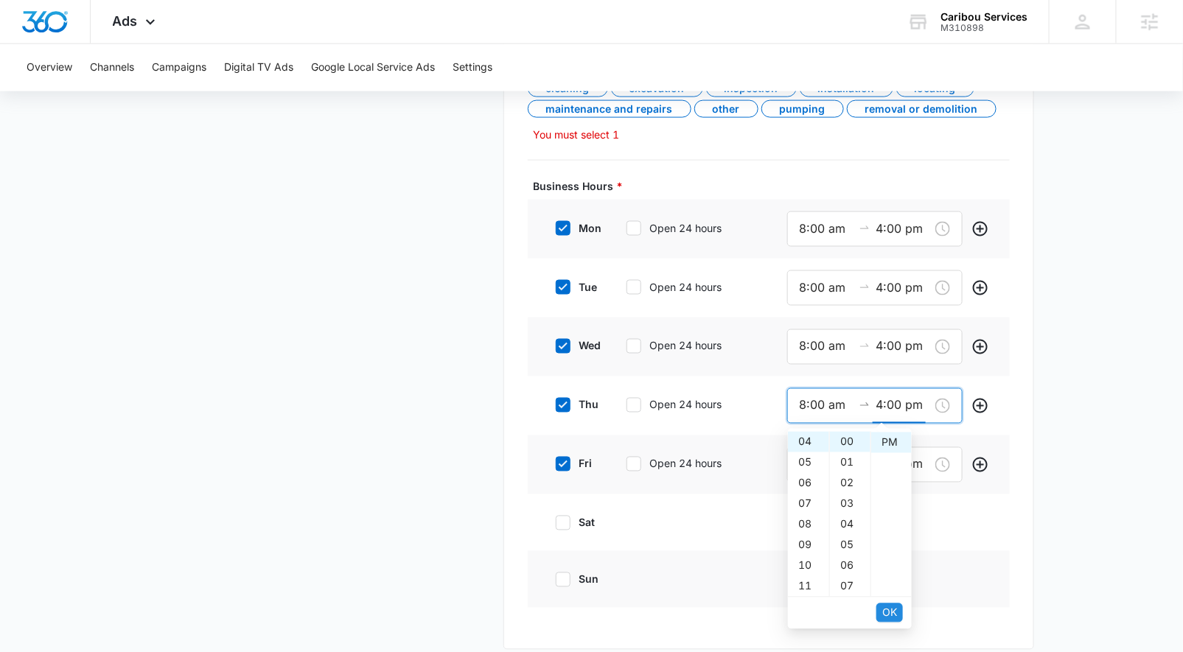
click at [885, 618] on span "OK" at bounding box center [889, 613] width 15 height 16
type input "4:00 pm"
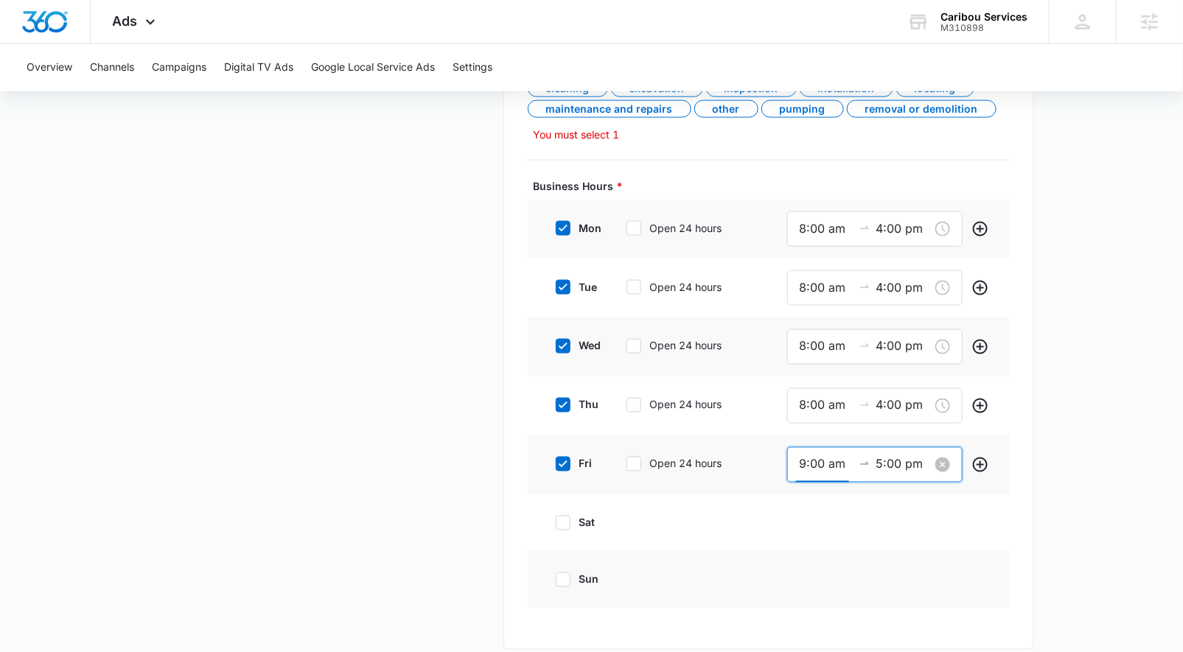
click at [802, 457] on input "9:00 am" at bounding box center [826, 464] width 53 height 18
click at [808, 263] on div "08" at bounding box center [808, 270] width 41 height 21
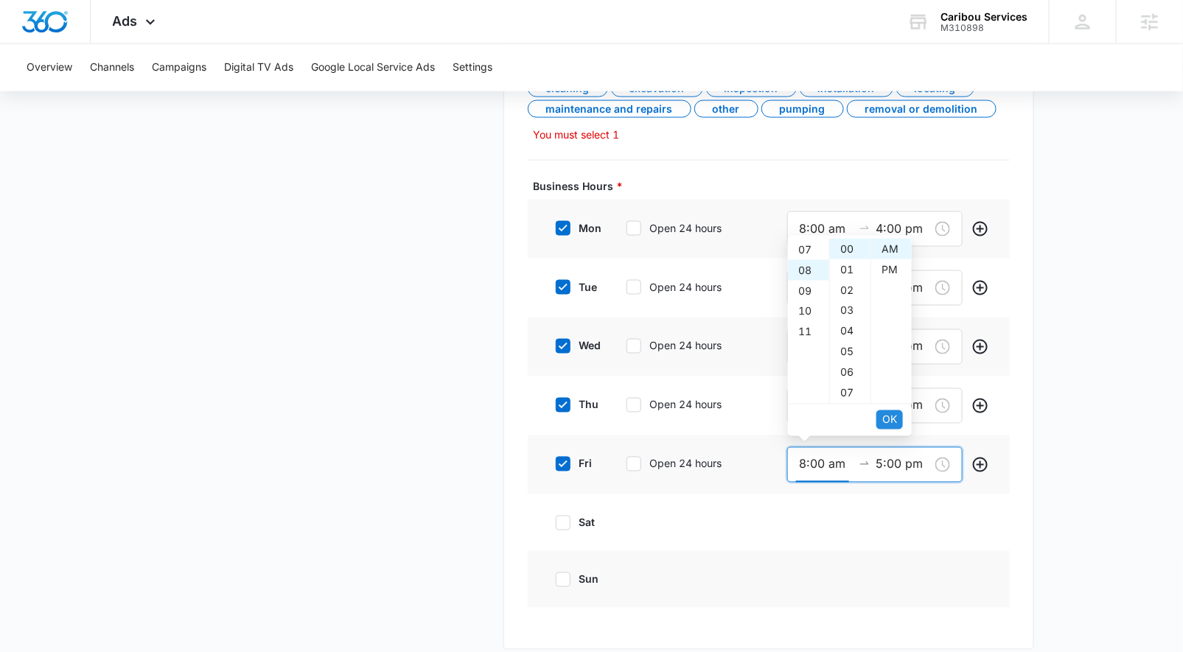
click at [892, 420] on span "OK" at bounding box center [889, 420] width 15 height 16
type input "8:00 am"
click at [881, 463] on input "5:00 pm" at bounding box center [902, 464] width 53 height 18
click at [884, 422] on span "OK" at bounding box center [889, 420] width 15 height 16
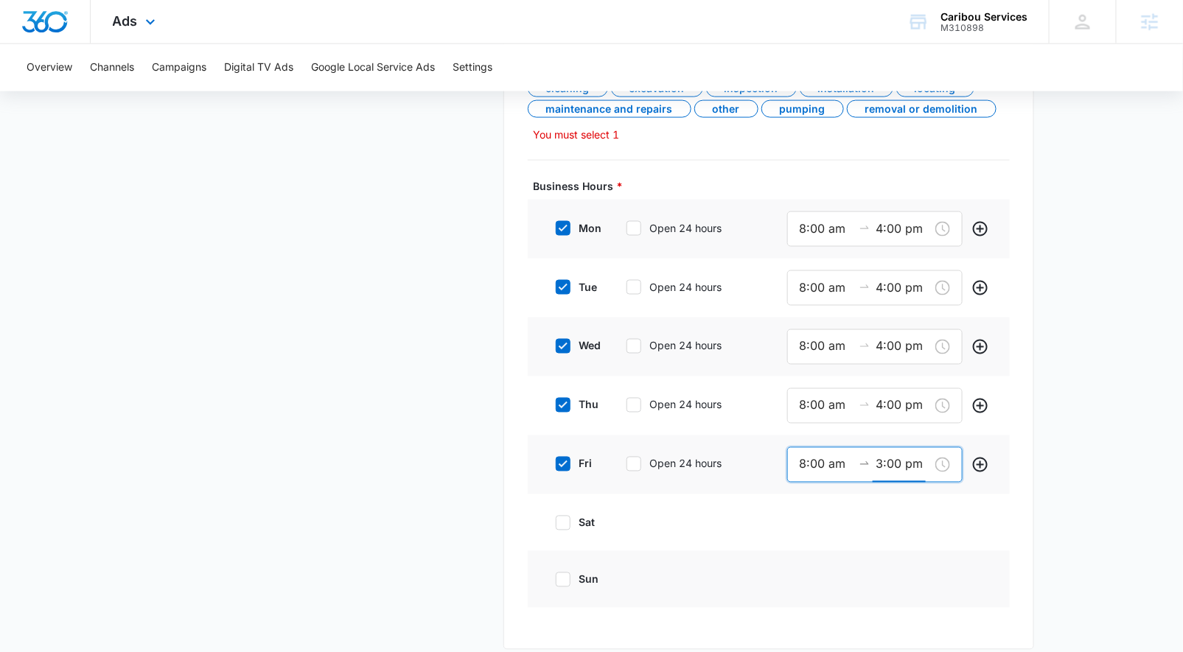
type input "3:00 pm"
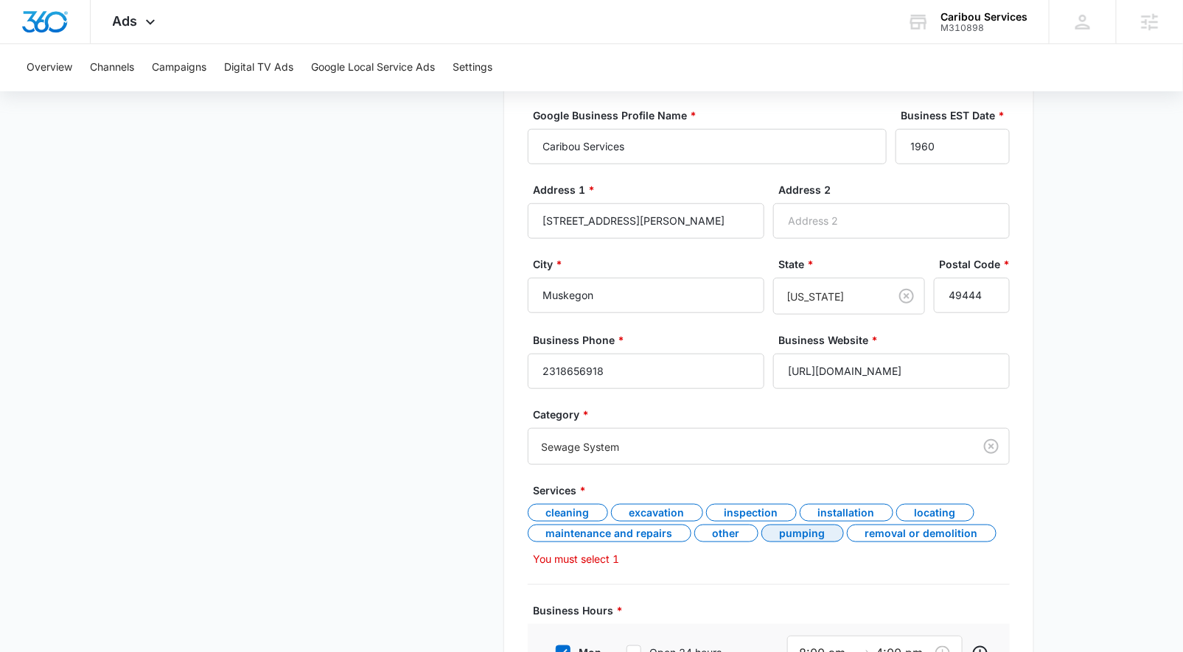
click at [782, 534] on div "Pumping" at bounding box center [802, 534] width 83 height 18
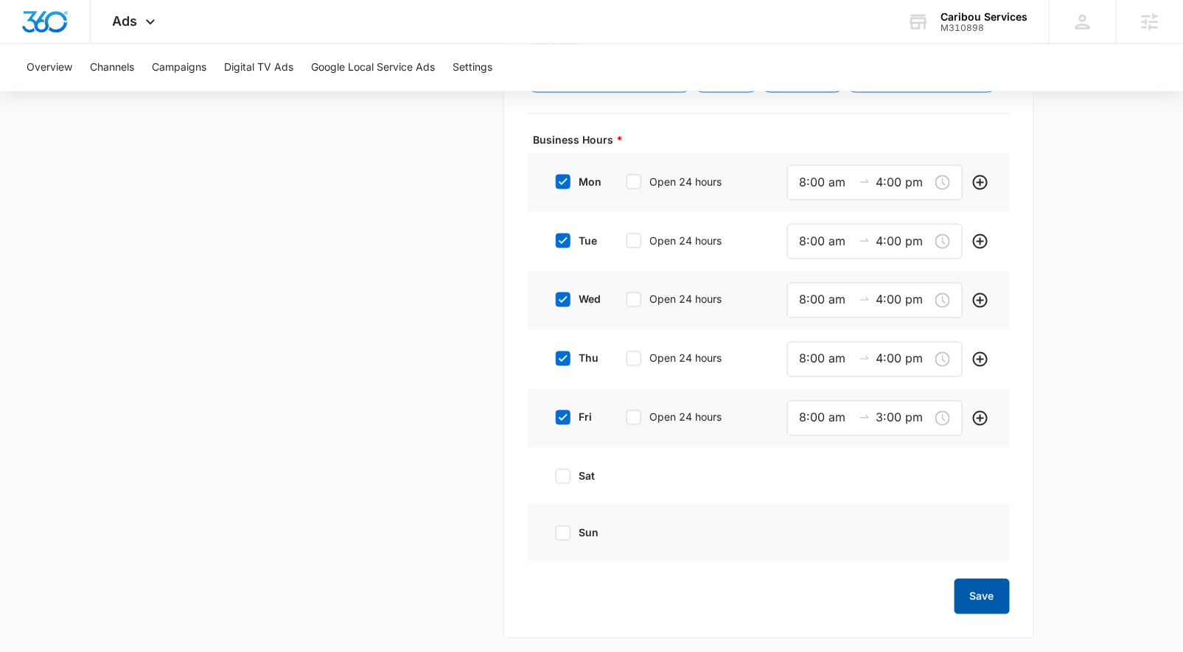
click at [962, 596] on button "Save" at bounding box center [981, 596] width 55 height 35
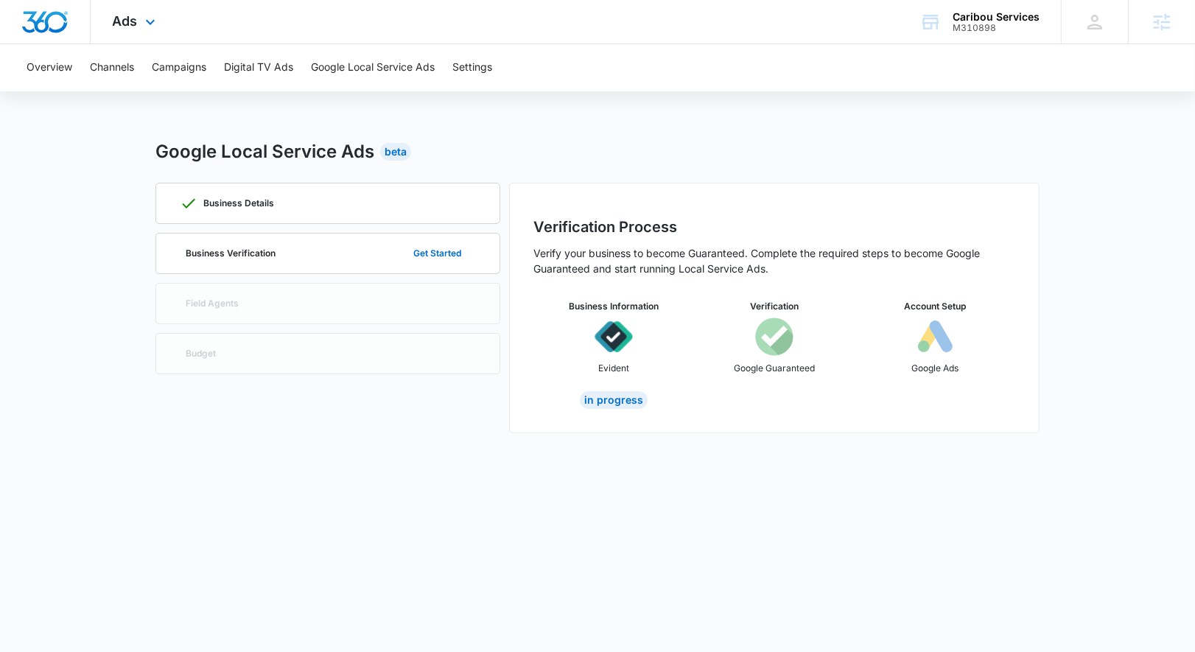
click at [43, 20] on img "Dashboard" at bounding box center [44, 22] width 47 height 22
